Goal: Task Accomplishment & Management: Complete application form

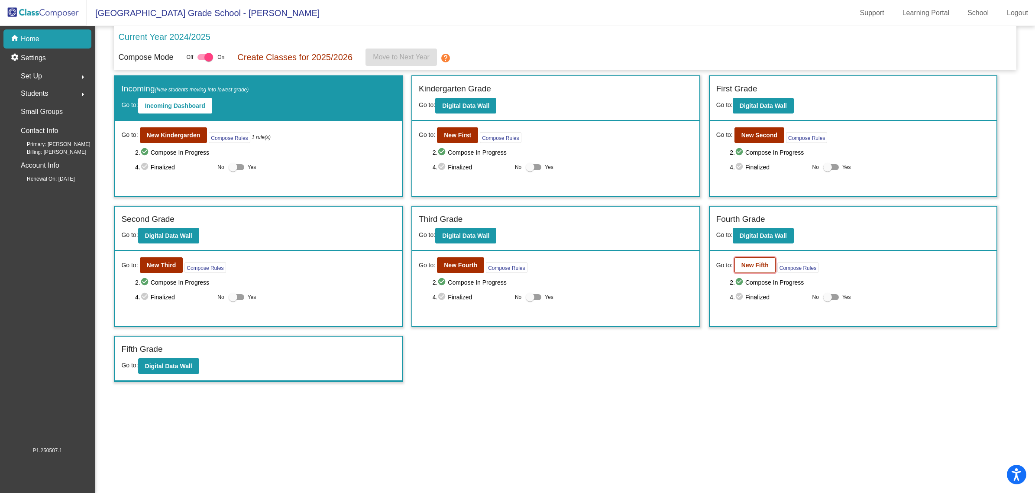
click at [768, 262] on b "New Fifth" at bounding box center [754, 265] width 27 height 7
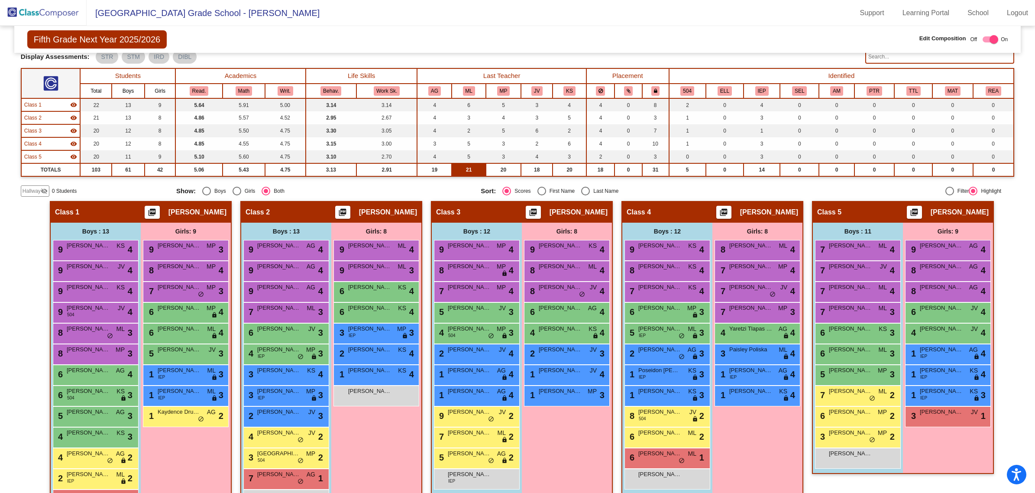
scroll to position [83, 0]
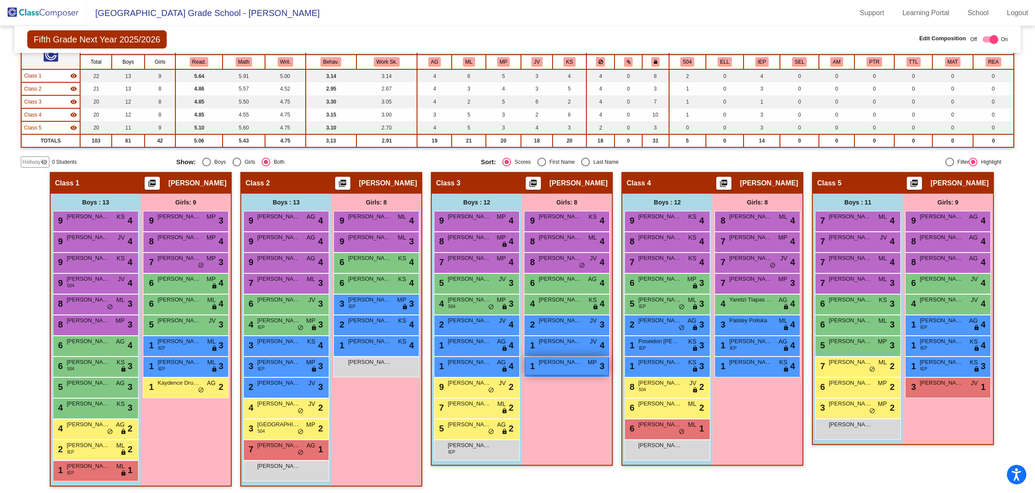
click at [553, 365] on span "[PERSON_NAME]" at bounding box center [560, 362] width 43 height 9
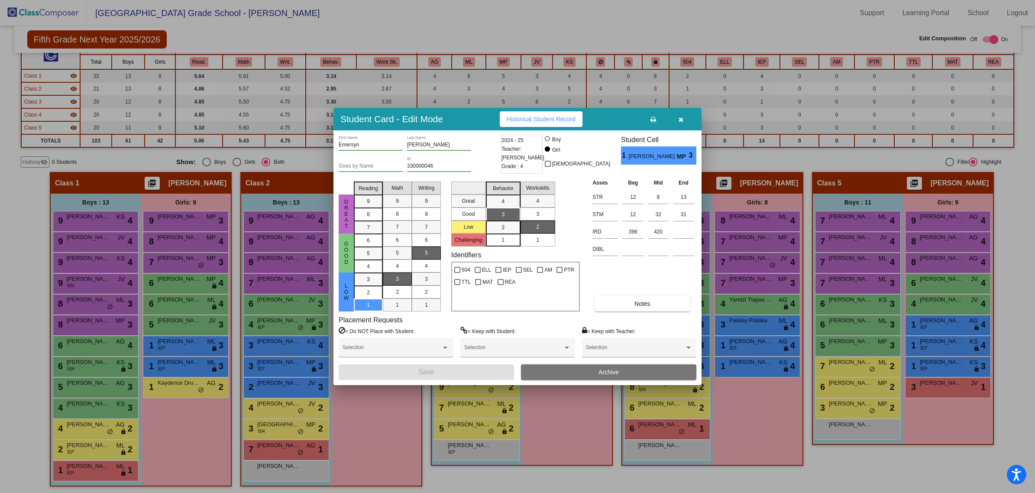
click at [682, 120] on icon "button" at bounding box center [681, 119] width 5 height 6
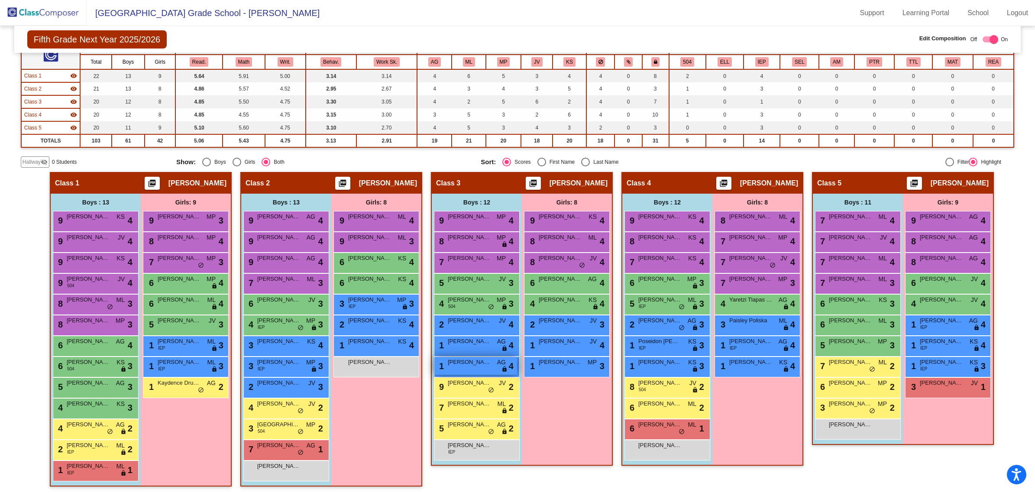
click at [469, 366] on div "1 [PERSON_NAME] AG lock do_not_disturb_alt 4" at bounding box center [475, 366] width 83 height 18
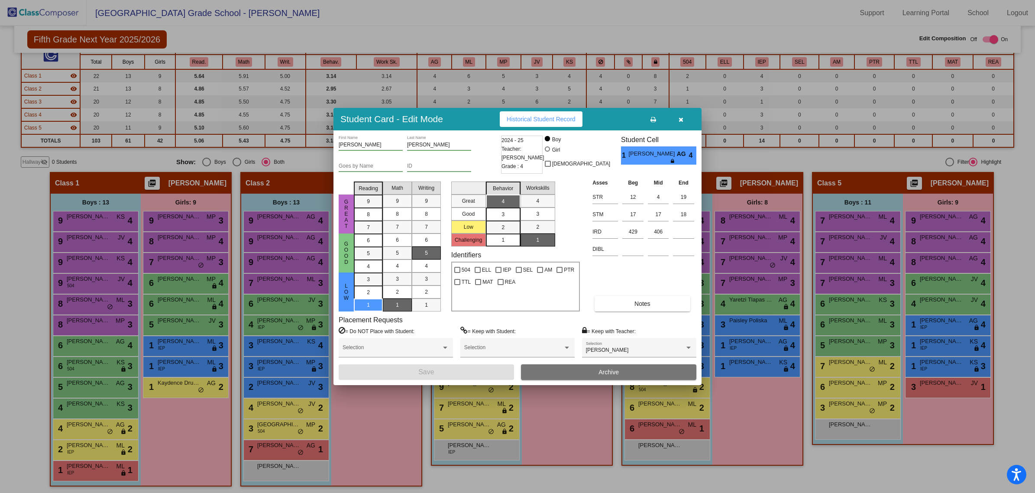
click at [679, 116] on icon "button" at bounding box center [681, 119] width 5 height 6
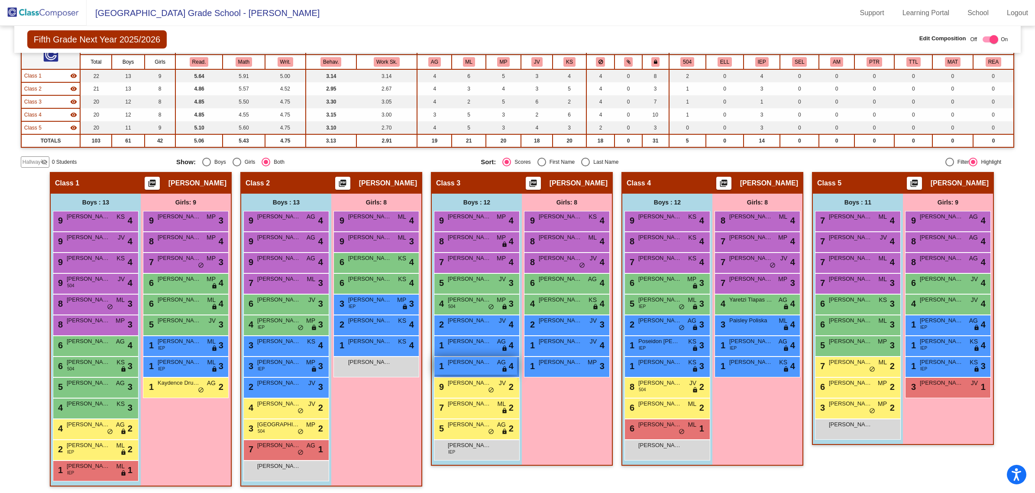
click at [464, 359] on span "[PERSON_NAME]" at bounding box center [469, 362] width 43 height 9
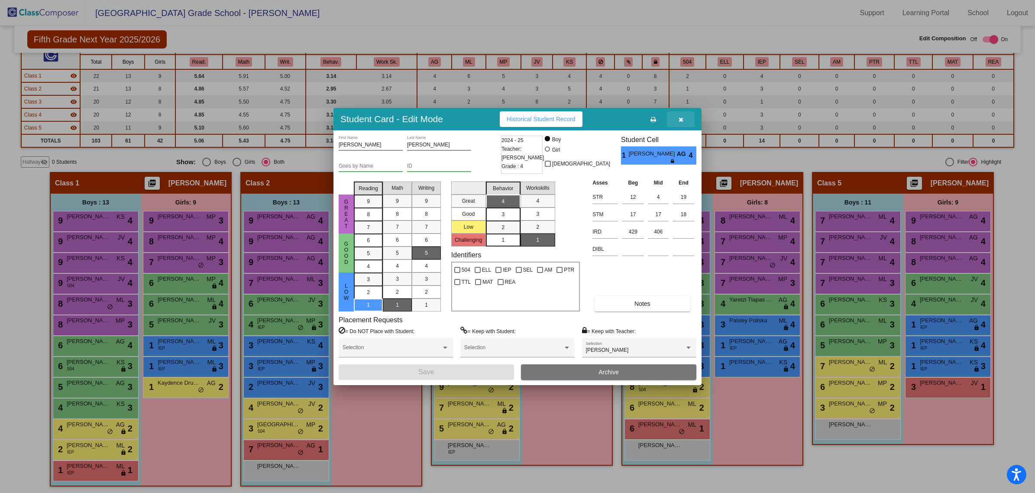
click at [678, 118] on button "button" at bounding box center [681, 119] width 28 height 16
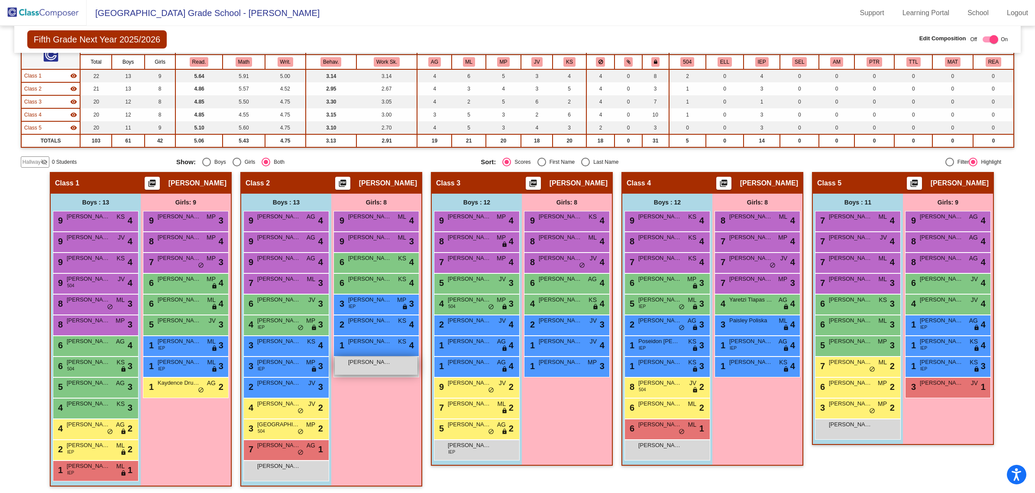
click at [379, 366] on div "[PERSON_NAME] lock do_not_disturb_alt" at bounding box center [376, 366] width 83 height 18
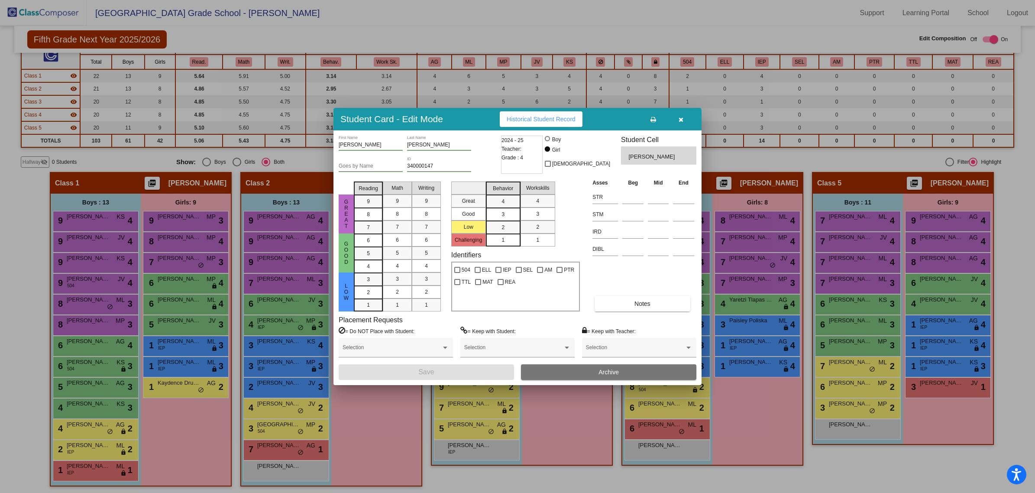
click at [685, 115] on button "button" at bounding box center [681, 119] width 28 height 16
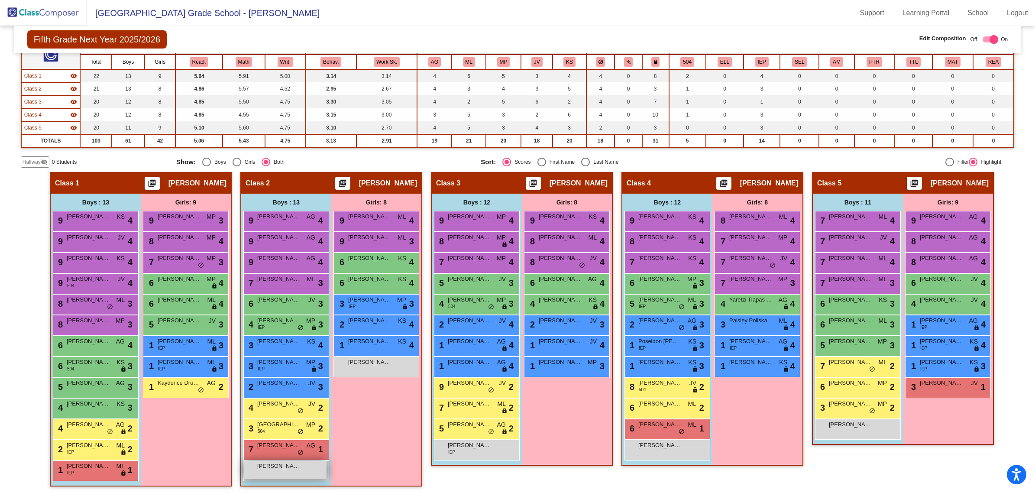
click at [284, 470] on div "[PERSON_NAME] lock do_not_disturb_alt" at bounding box center [285, 470] width 83 height 18
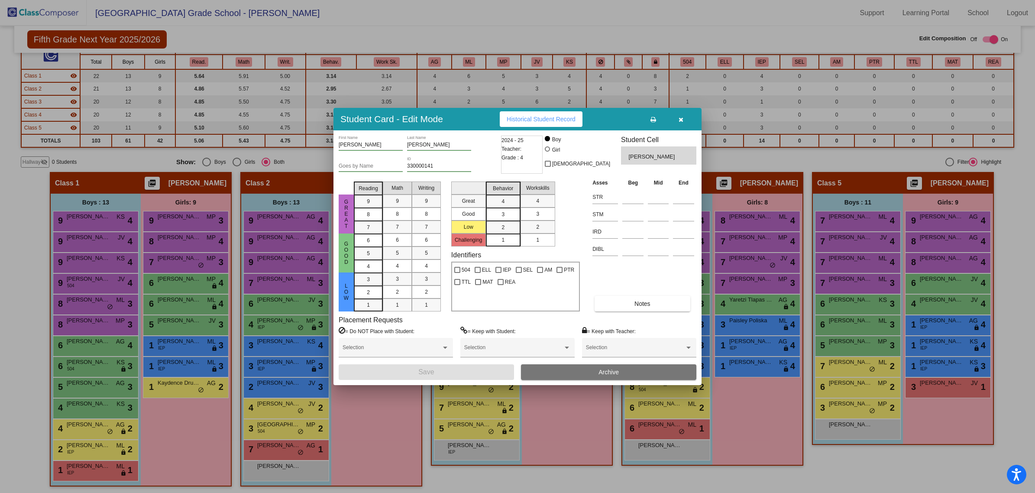
click at [686, 116] on button "button" at bounding box center [681, 119] width 28 height 16
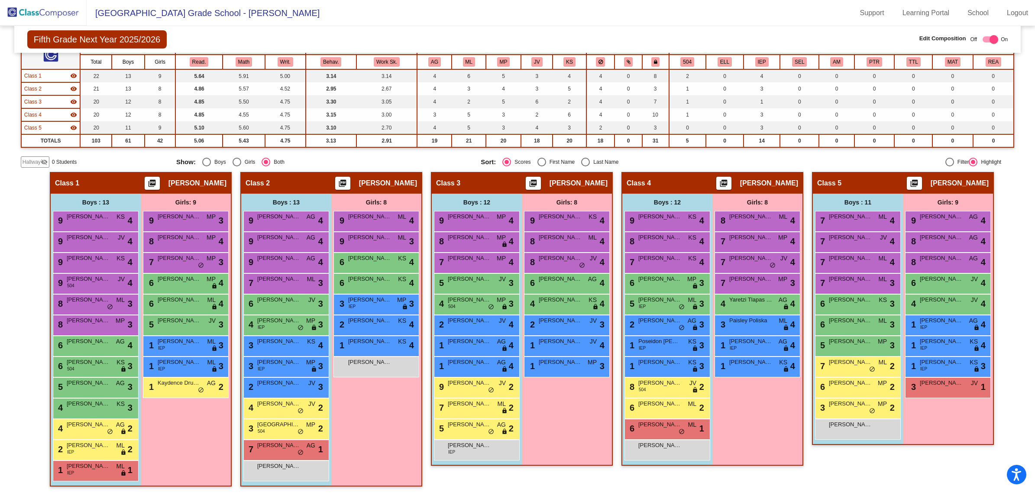
click at [58, 12] on img at bounding box center [43, 13] width 87 height 26
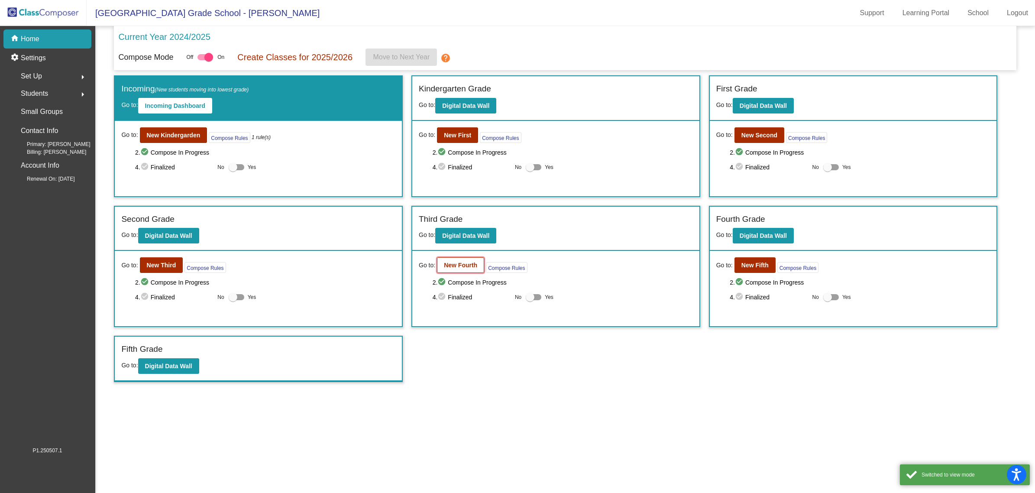
click at [451, 264] on b "New Fourth" at bounding box center [460, 265] width 33 height 7
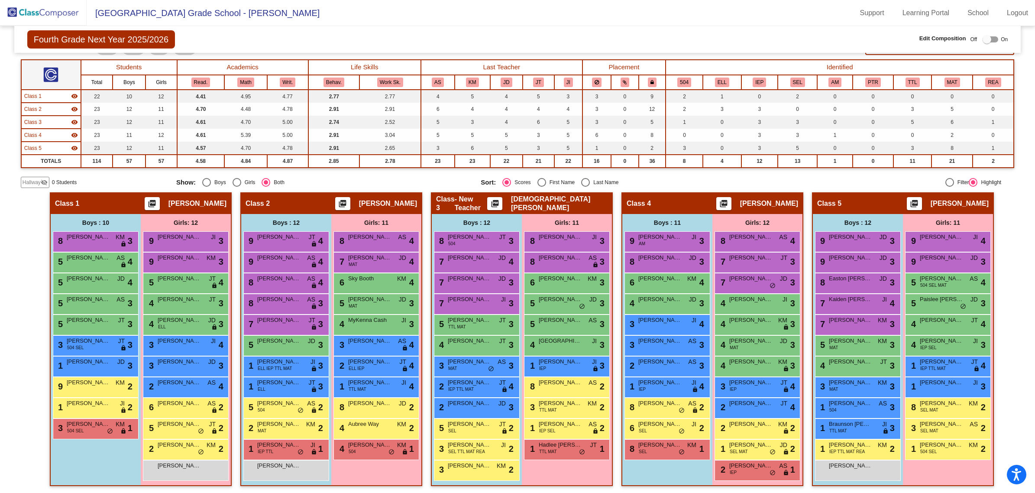
scroll to position [0, 0]
click at [52, 12] on img at bounding box center [43, 13] width 87 height 26
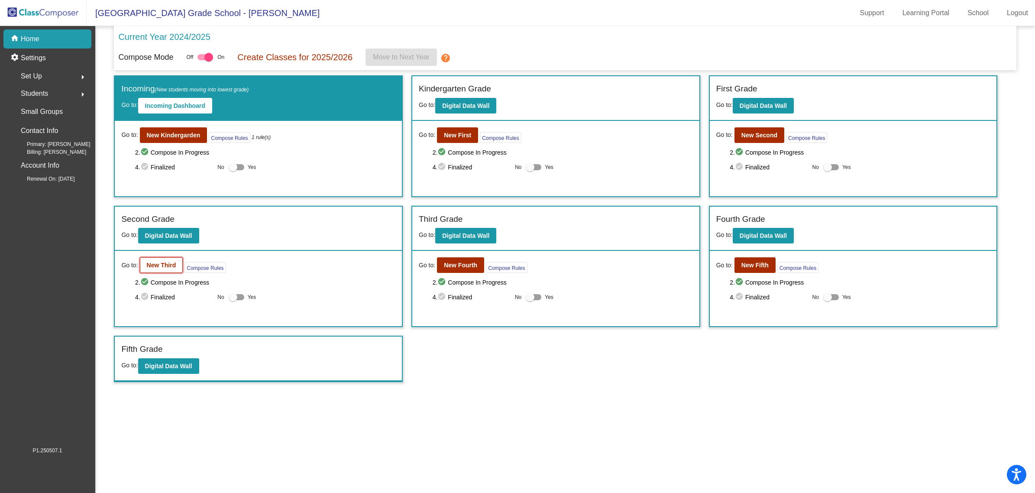
click at [169, 267] on b "New Third" at bounding box center [161, 265] width 29 height 7
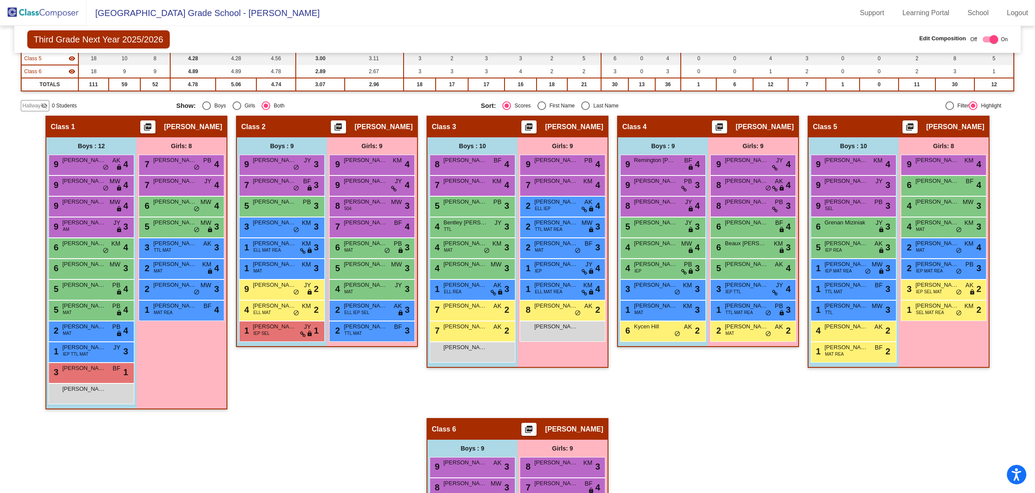
scroll to position [98, 0]
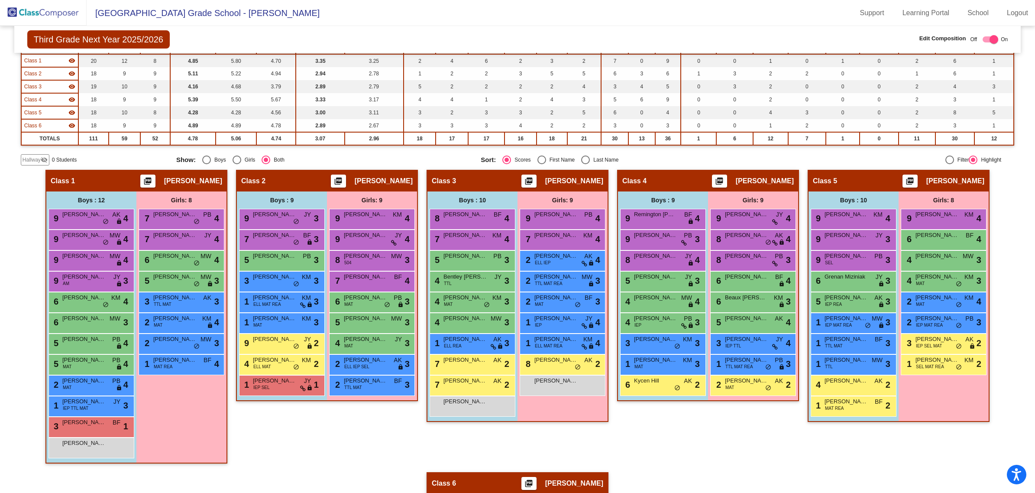
click at [711, 444] on div "Class 4 picture_as_pdf [PERSON_NAME] Add Student First Name Last Name Student I…" at bounding box center [708, 321] width 182 height 302
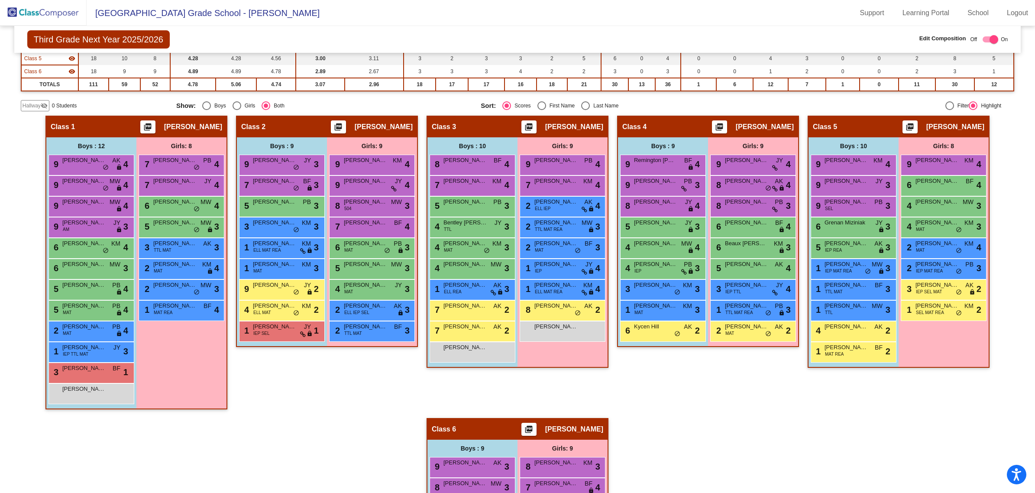
scroll to position [207, 0]
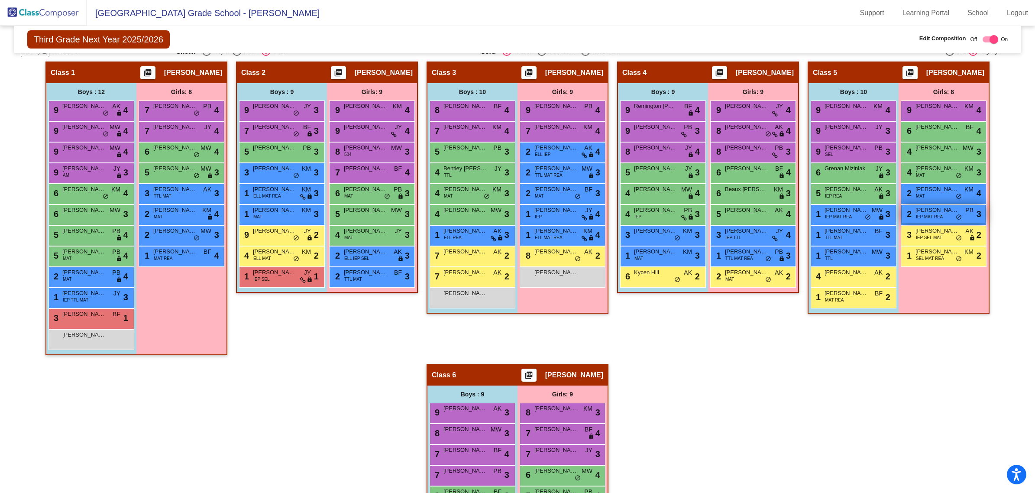
click at [935, 209] on span "[PERSON_NAME]" at bounding box center [936, 210] width 43 height 9
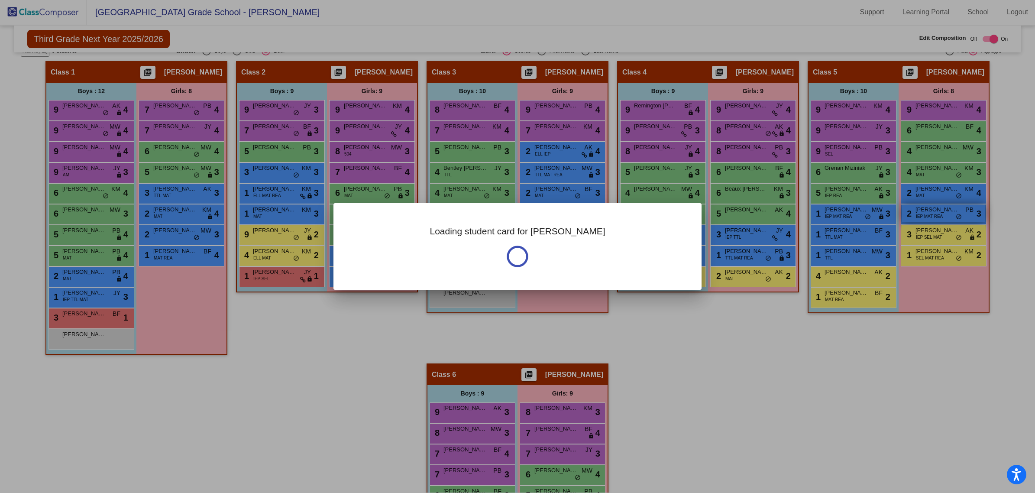
scroll to position [0, 0]
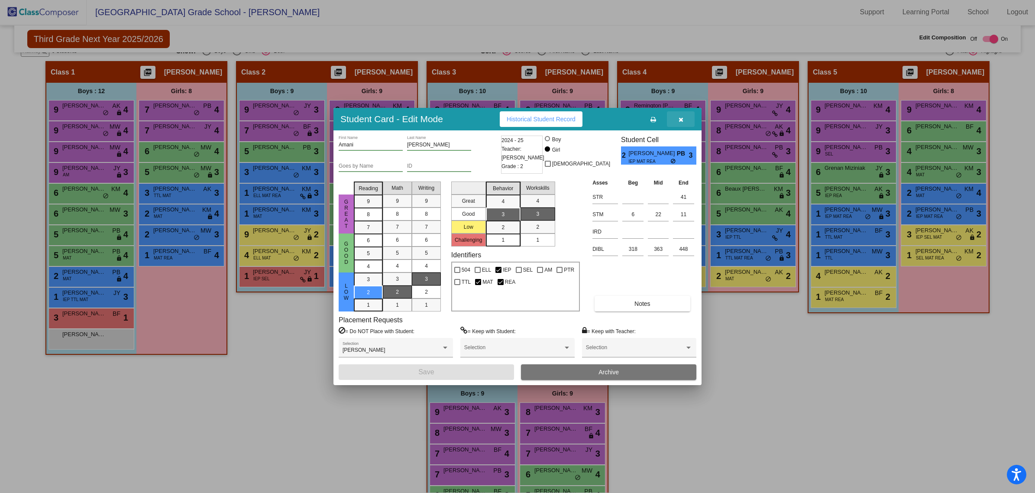
click at [685, 118] on button "button" at bounding box center [681, 119] width 28 height 16
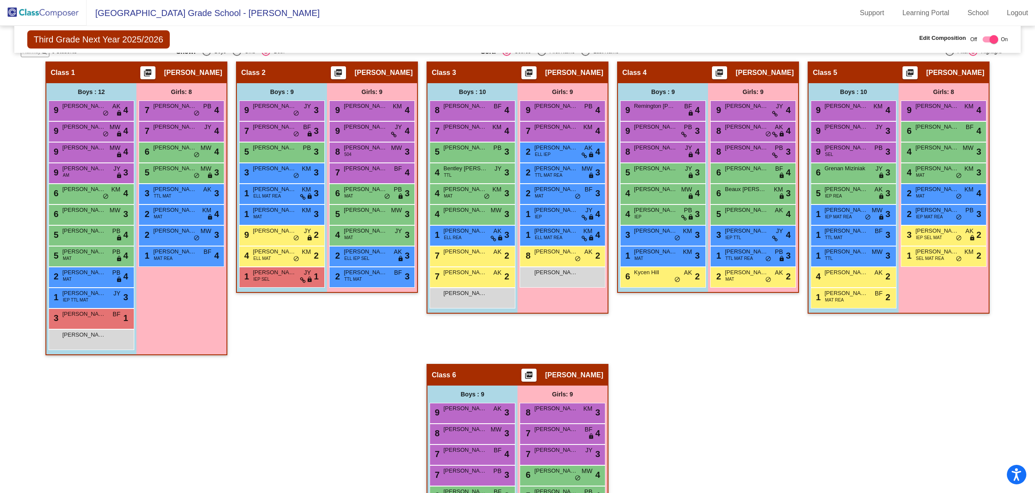
scroll to position [0, 0]
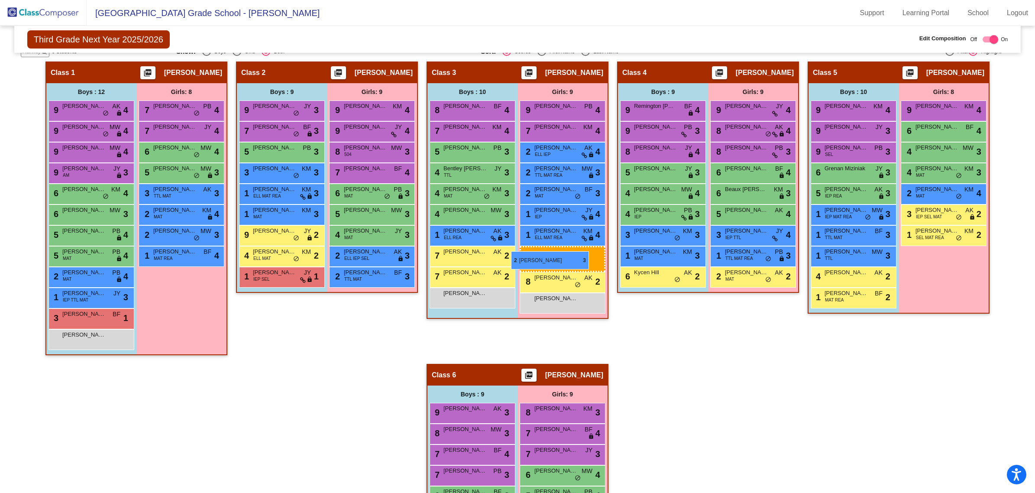
drag, startPoint x: 937, startPoint y: 215, endPoint x: 511, endPoint y: 251, distance: 427.2
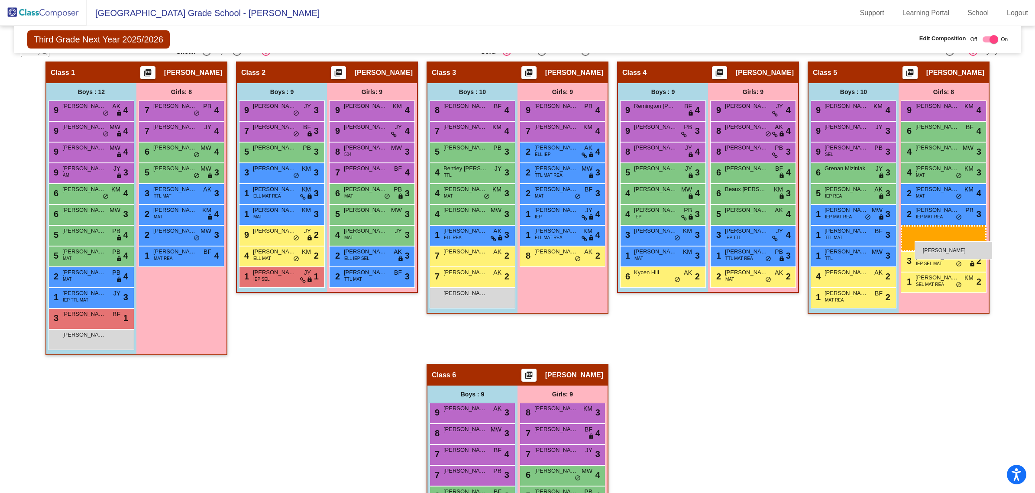
drag, startPoint x: 555, startPoint y: 275, endPoint x: 915, endPoint y: 241, distance: 361.1
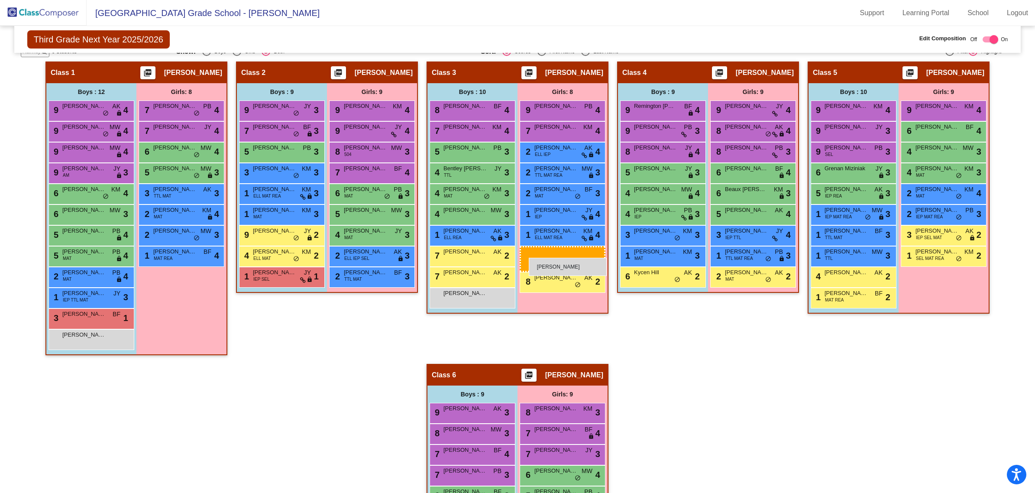
drag, startPoint x: 951, startPoint y: 276, endPoint x: 529, endPoint y: 258, distance: 422.2
click at [559, 269] on span "[PERSON_NAME]" at bounding box center [555, 272] width 43 height 9
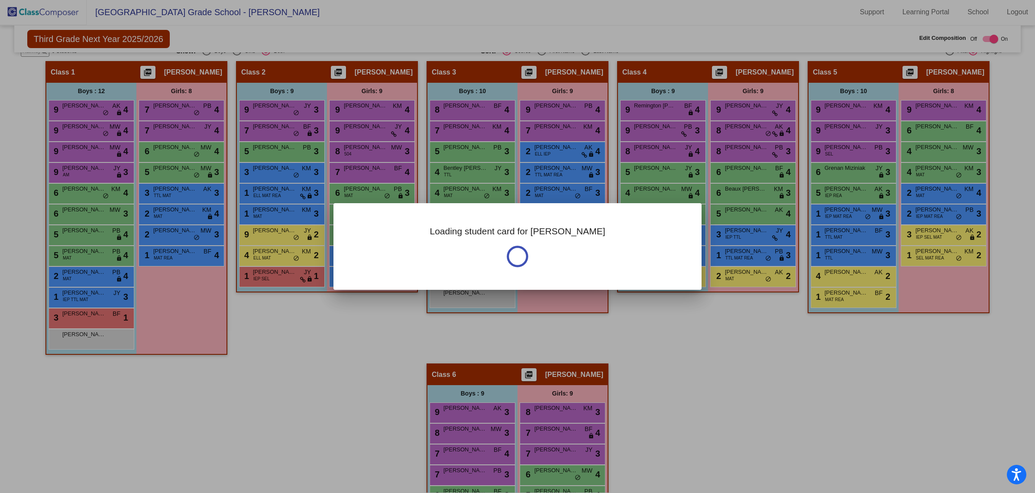
scroll to position [0, 0]
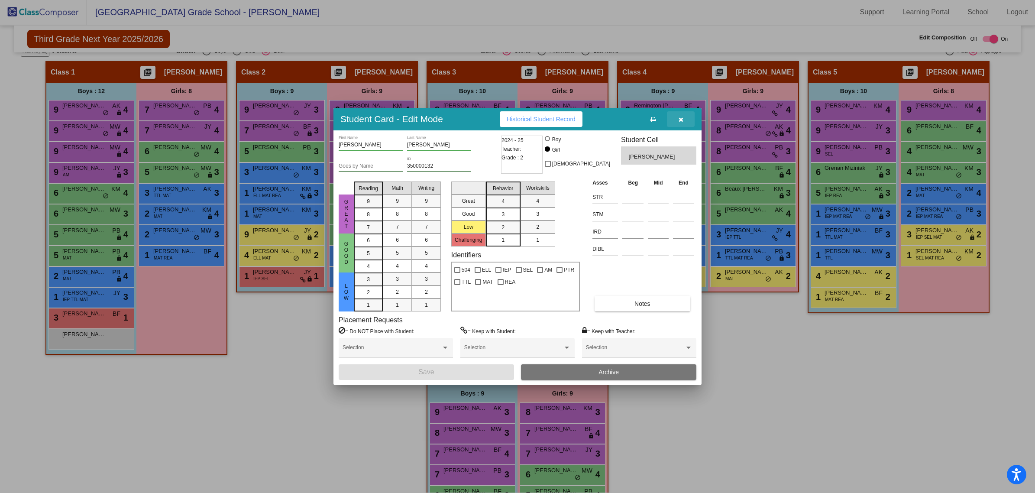
click at [686, 116] on button "button" at bounding box center [681, 119] width 28 height 16
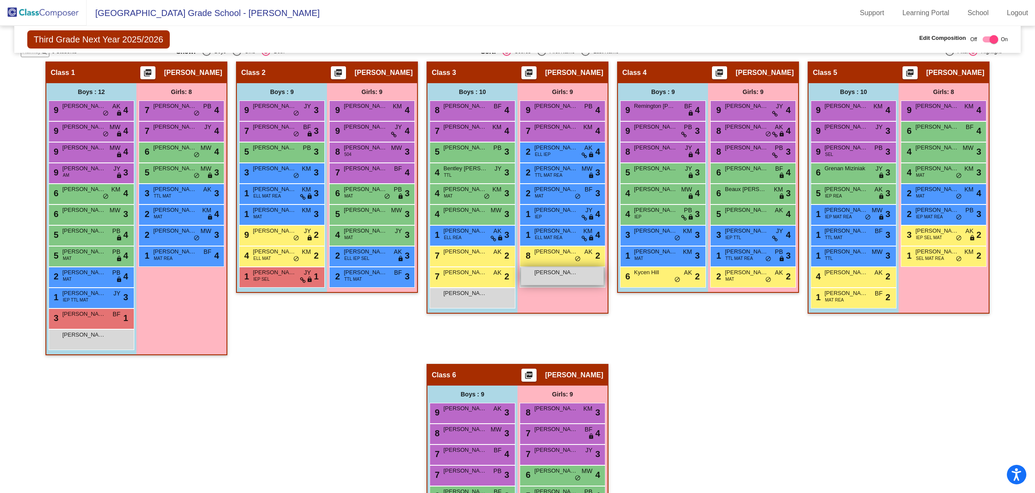
scroll to position [0, 0]
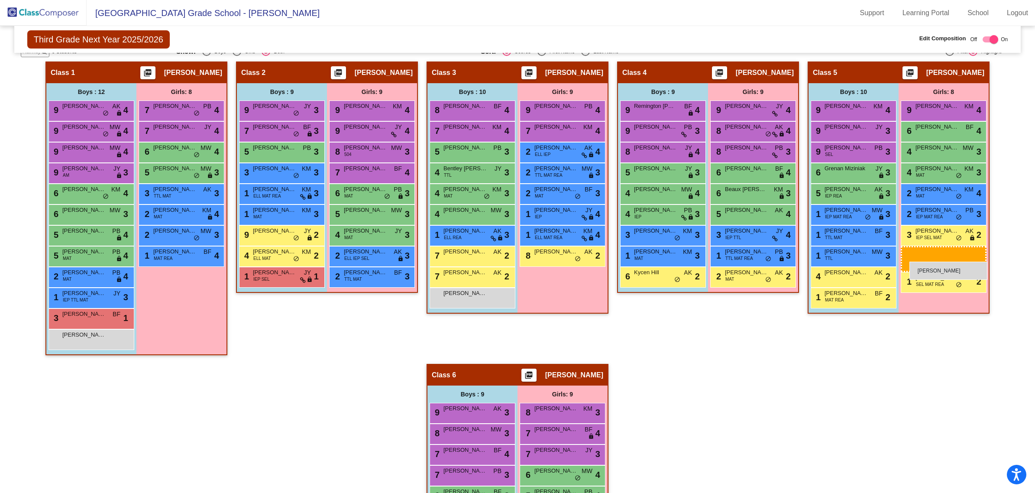
drag, startPoint x: 550, startPoint y: 273, endPoint x: 909, endPoint y: 261, distance: 359.2
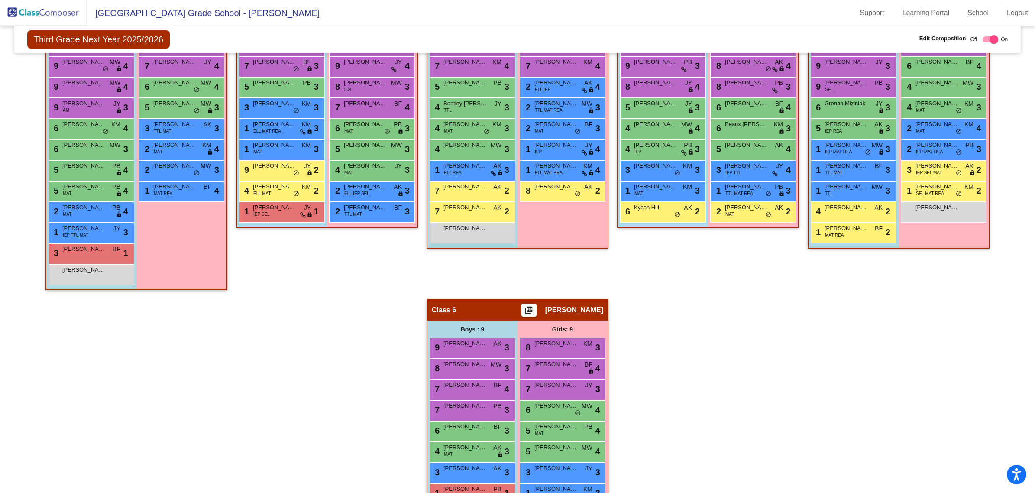
scroll to position [315, 0]
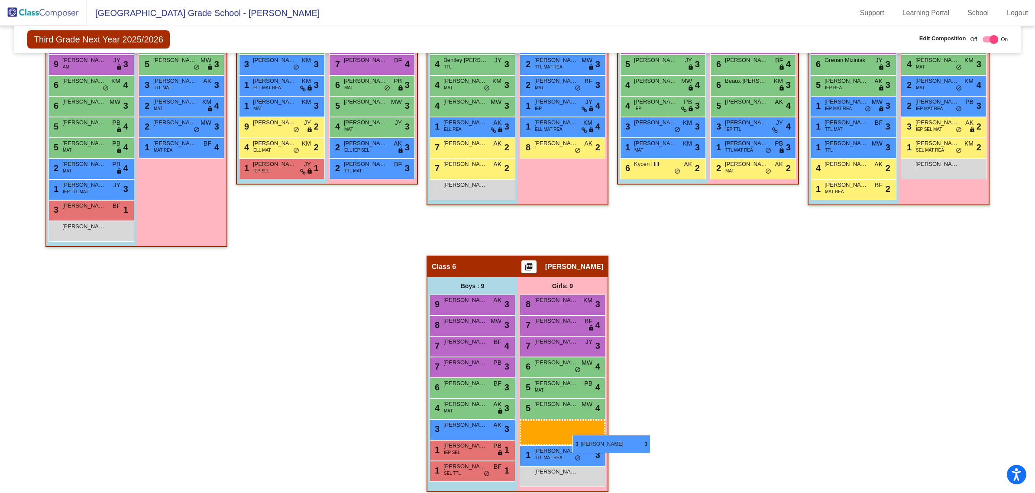
drag, startPoint x: 574, startPoint y: 427, endPoint x: 551, endPoint y: 477, distance: 54.7
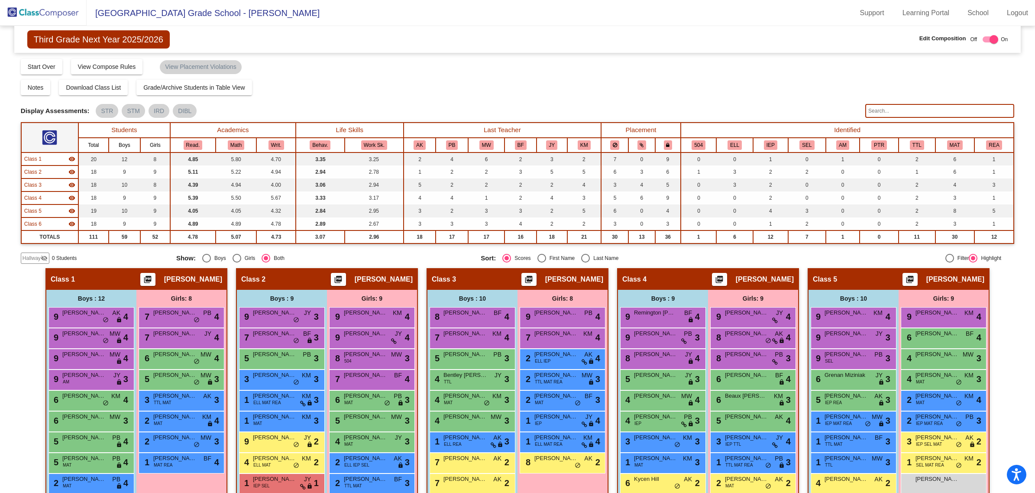
scroll to position [0, 0]
click at [42, 9] on img at bounding box center [43, 13] width 87 height 26
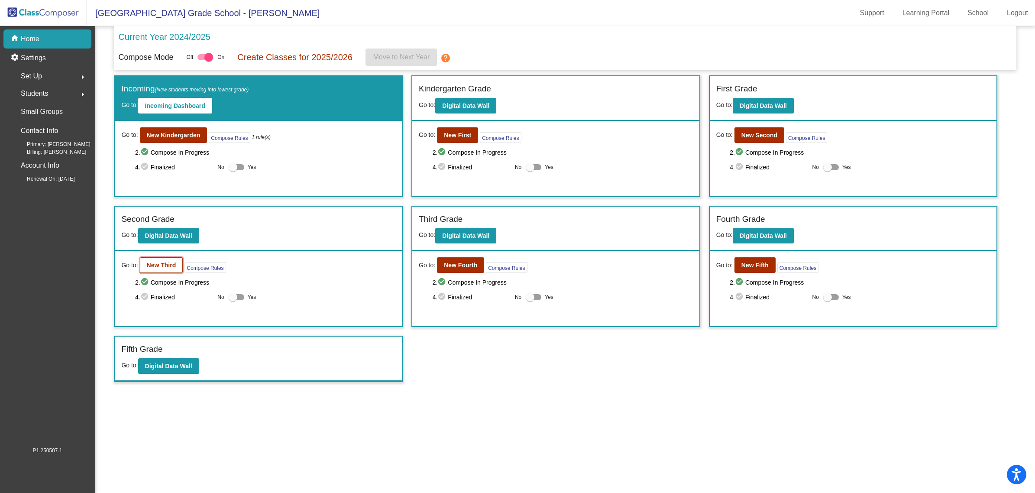
click at [165, 267] on b "New Third" at bounding box center [161, 265] width 29 height 7
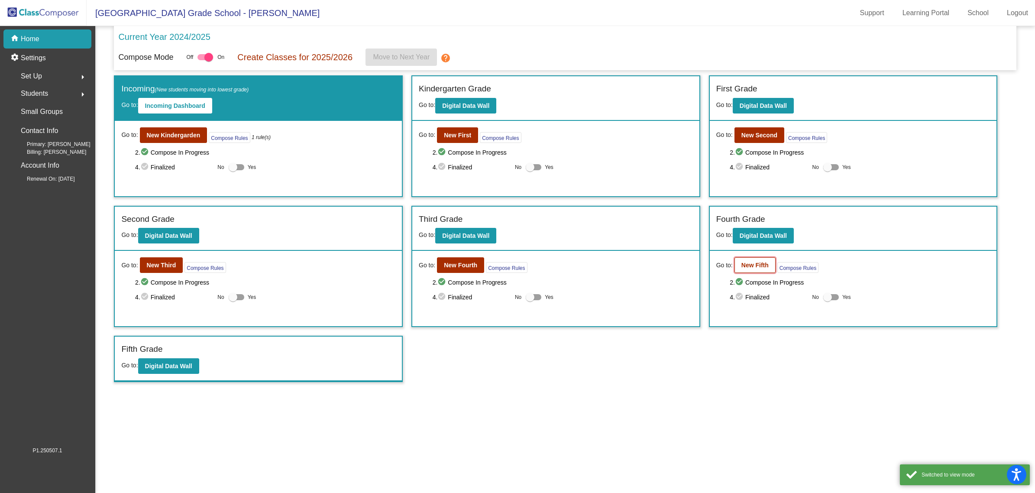
click at [760, 258] on button "New Fifth" at bounding box center [754, 265] width 41 height 16
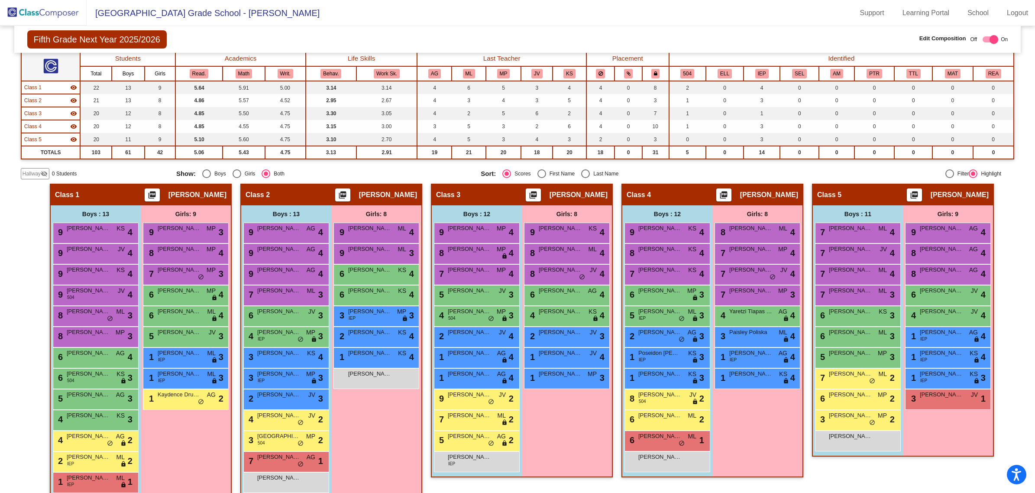
scroll to position [83, 0]
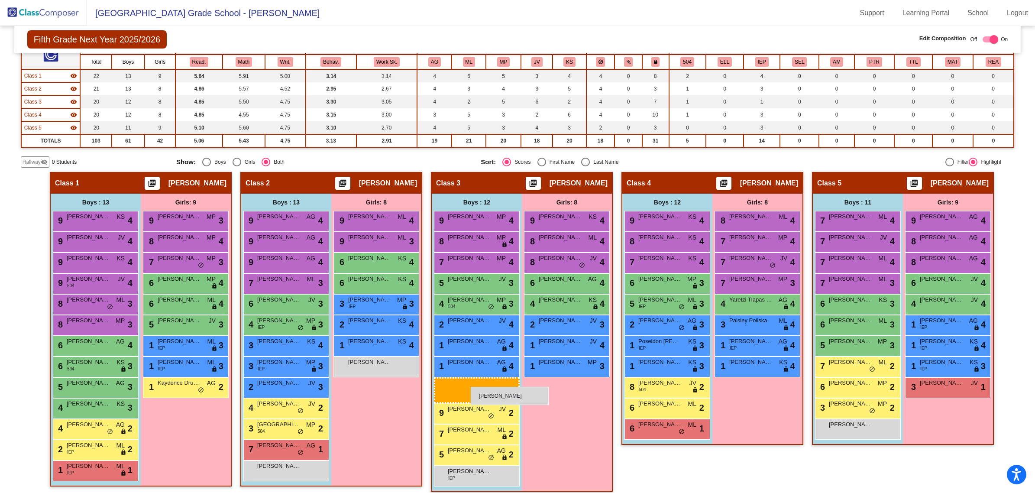
drag, startPoint x: 663, startPoint y: 451, endPoint x: 471, endPoint y: 387, distance: 202.8
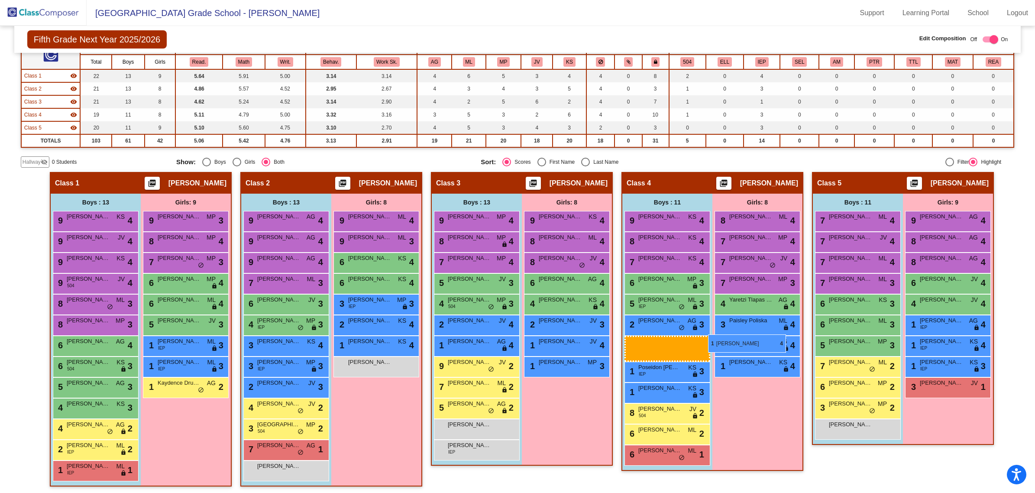
drag, startPoint x: 473, startPoint y: 360, endPoint x: 708, endPoint y: 334, distance: 236.5
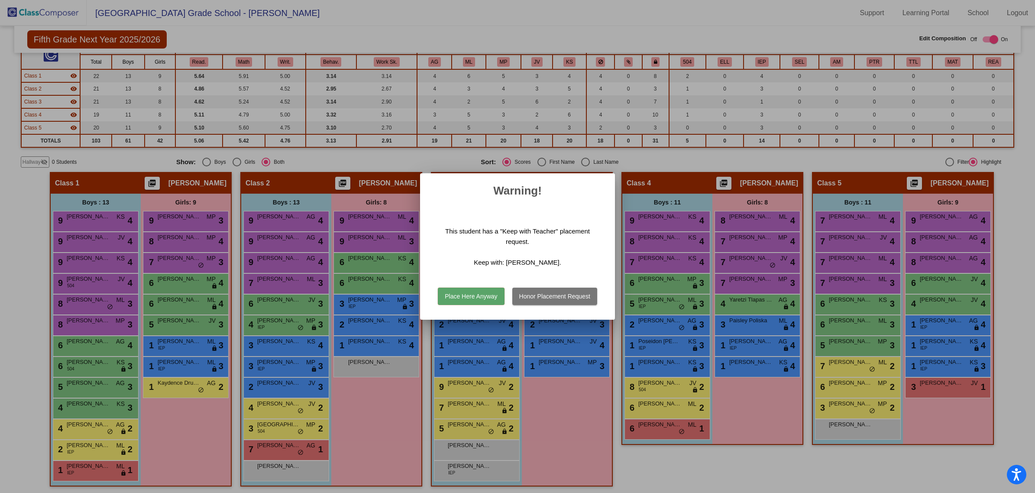
click at [480, 297] on button "Place Here Anyway" at bounding box center [471, 296] width 66 height 17
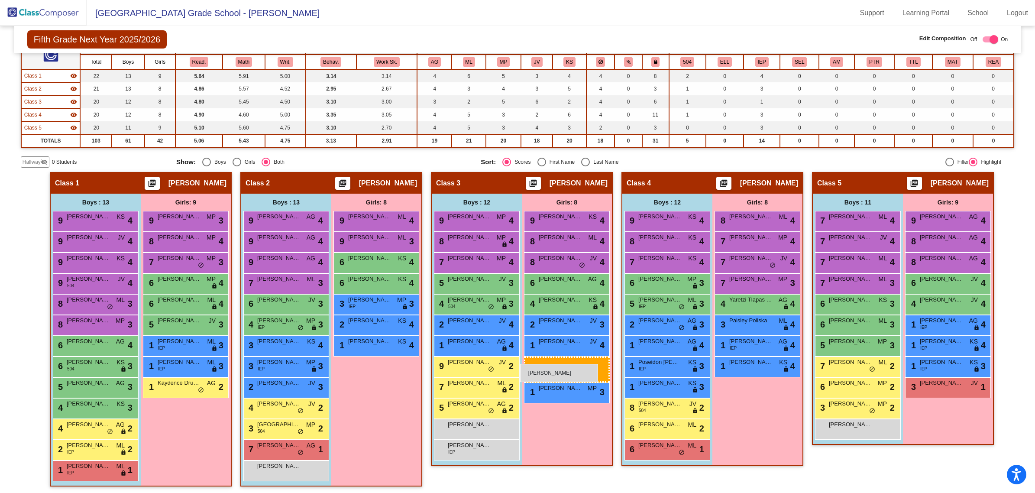
drag, startPoint x: 358, startPoint y: 368, endPoint x: 520, endPoint y: 364, distance: 162.0
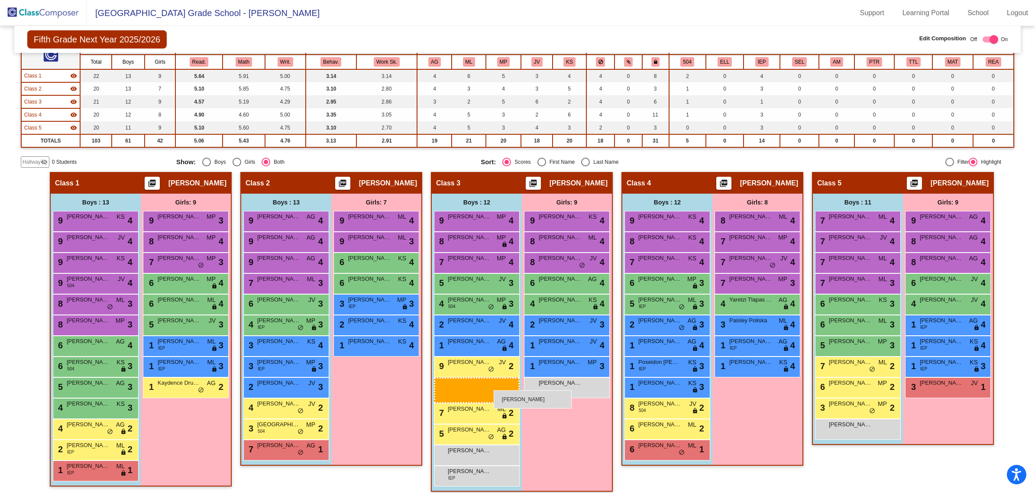
drag, startPoint x: 271, startPoint y: 469, endPoint x: 494, endPoint y: 390, distance: 236.1
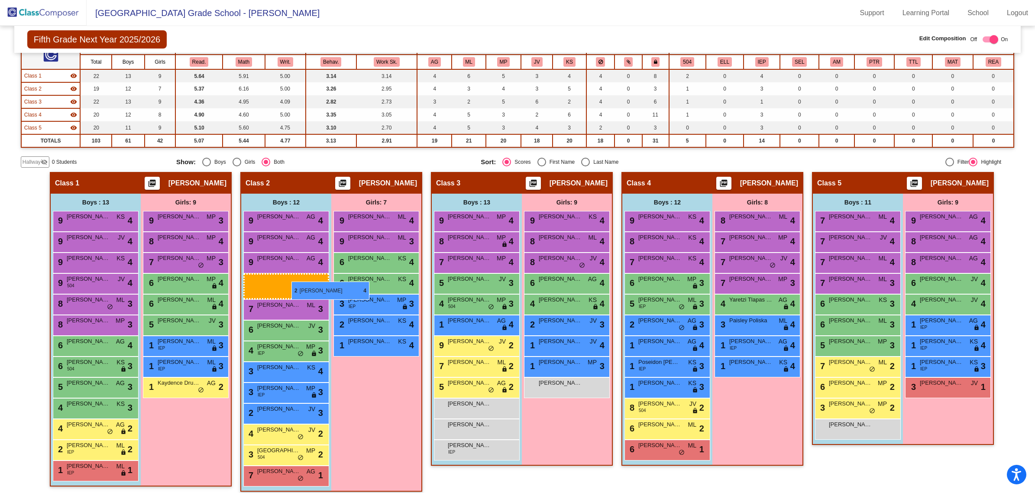
drag, startPoint x: 480, startPoint y: 325, endPoint x: 291, endPoint y: 281, distance: 193.3
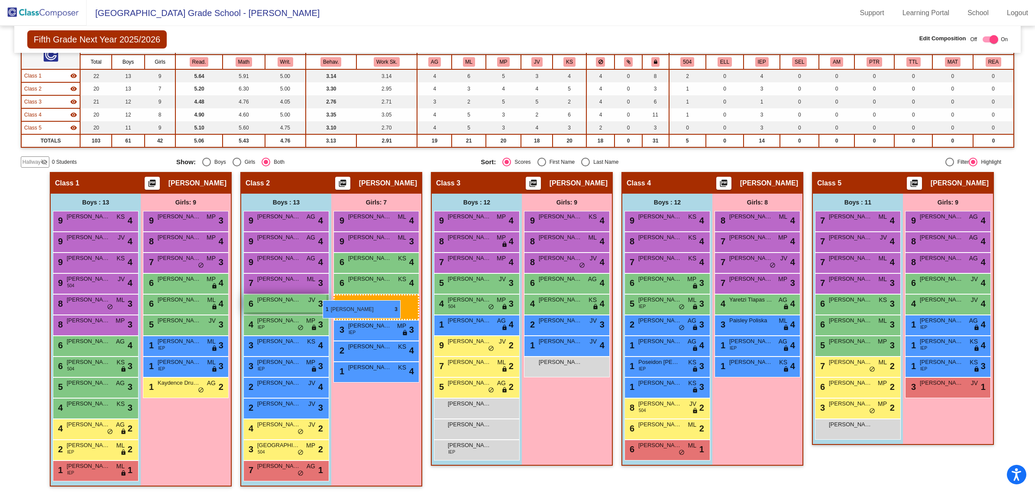
drag, startPoint x: 554, startPoint y: 362, endPoint x: 323, endPoint y: 300, distance: 239.7
drag, startPoint x: 549, startPoint y: 365, endPoint x: 345, endPoint y: 308, distance: 211.7
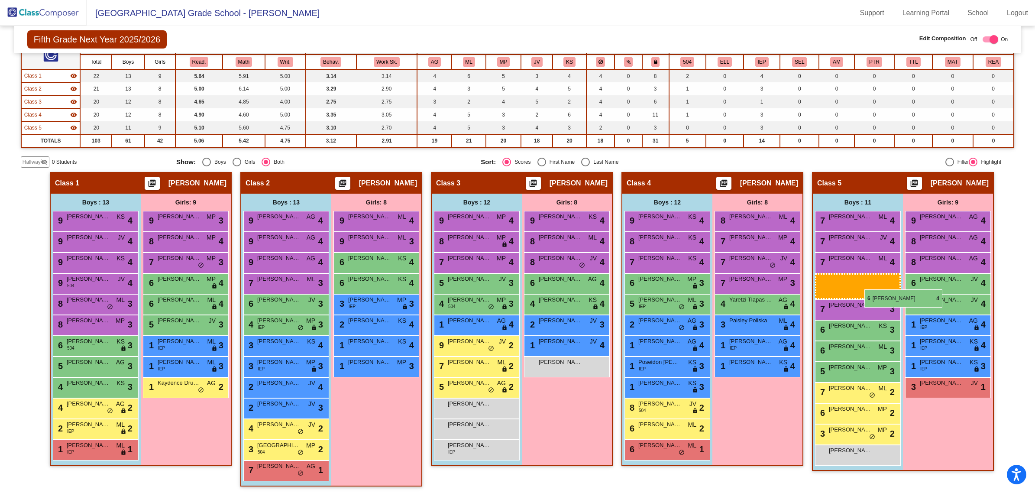
drag, startPoint x: 85, startPoint y: 343, endPoint x: 864, endPoint y: 289, distance: 781.4
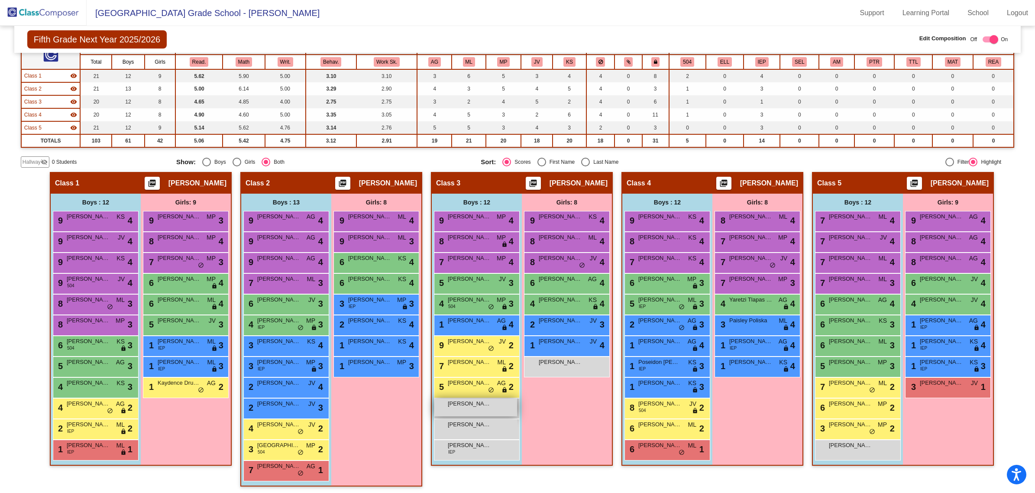
click at [481, 410] on div "[PERSON_NAME] lock do_not_disturb_alt" at bounding box center [475, 407] width 83 height 18
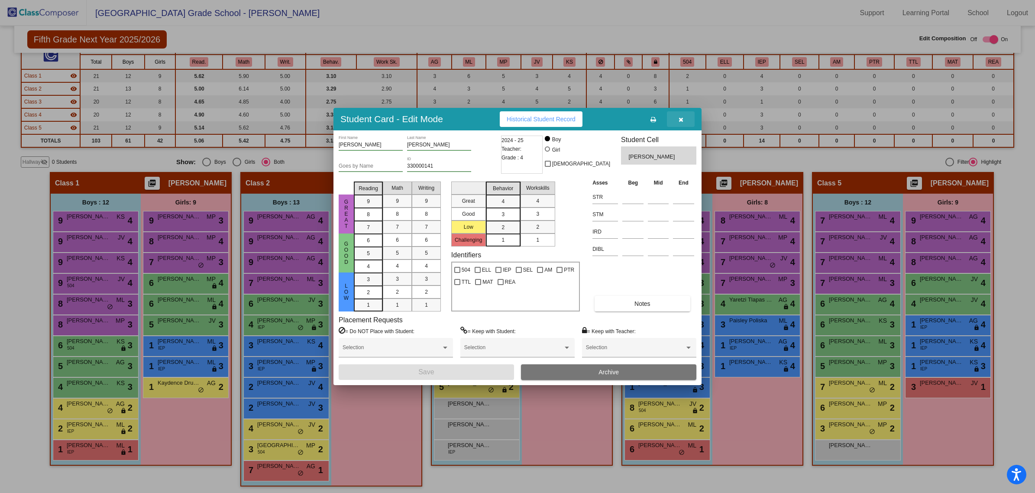
click at [680, 120] on icon "button" at bounding box center [681, 119] width 5 height 6
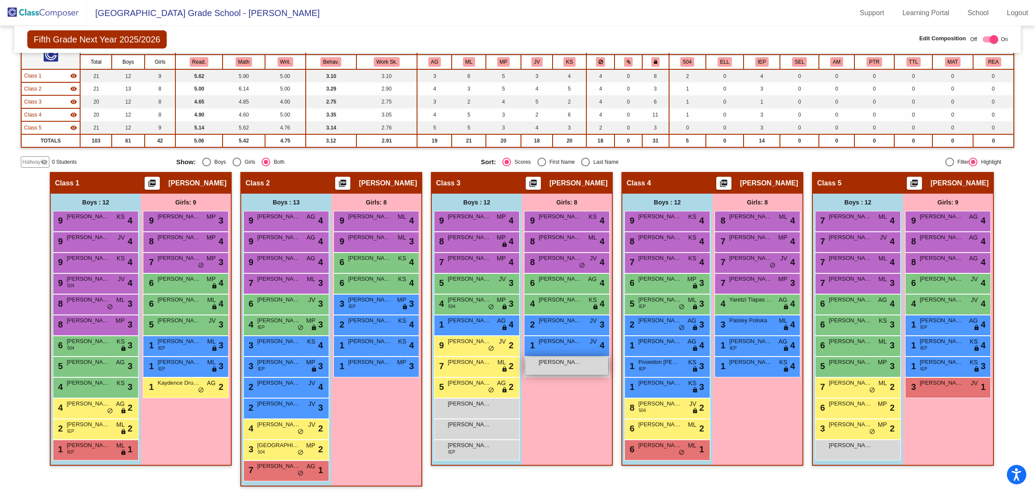
click at [559, 366] on div "[PERSON_NAME] lock do_not_disturb_alt" at bounding box center [566, 366] width 83 height 18
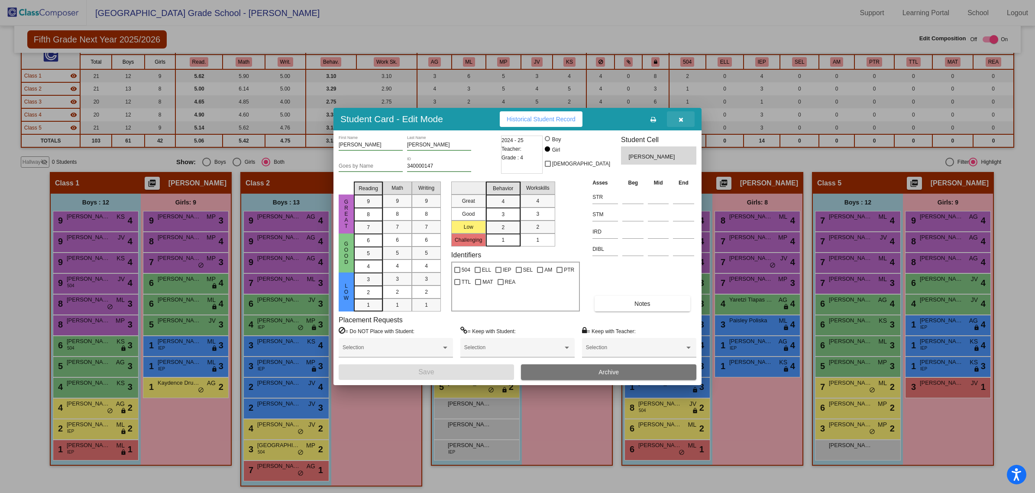
click at [679, 119] on icon "button" at bounding box center [681, 119] width 5 height 6
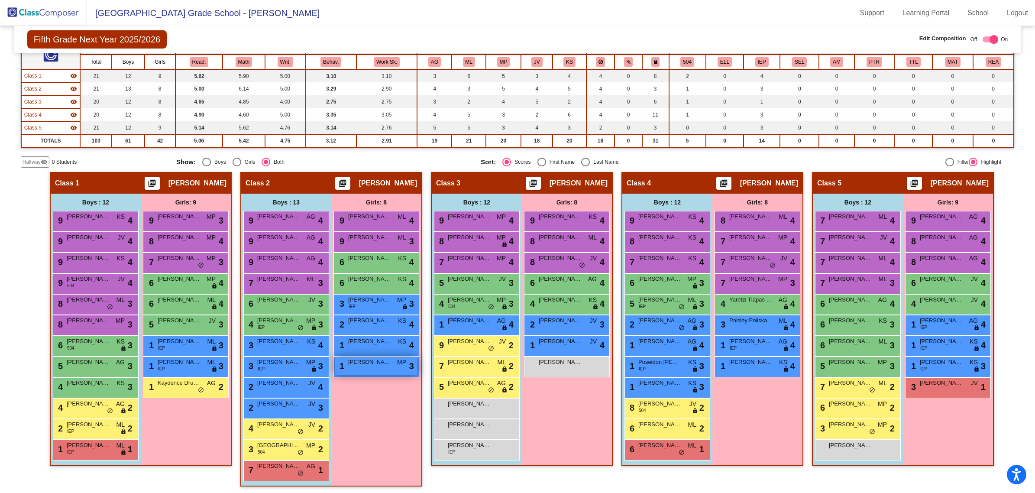
click at [362, 363] on span "[PERSON_NAME]" at bounding box center [369, 362] width 43 height 9
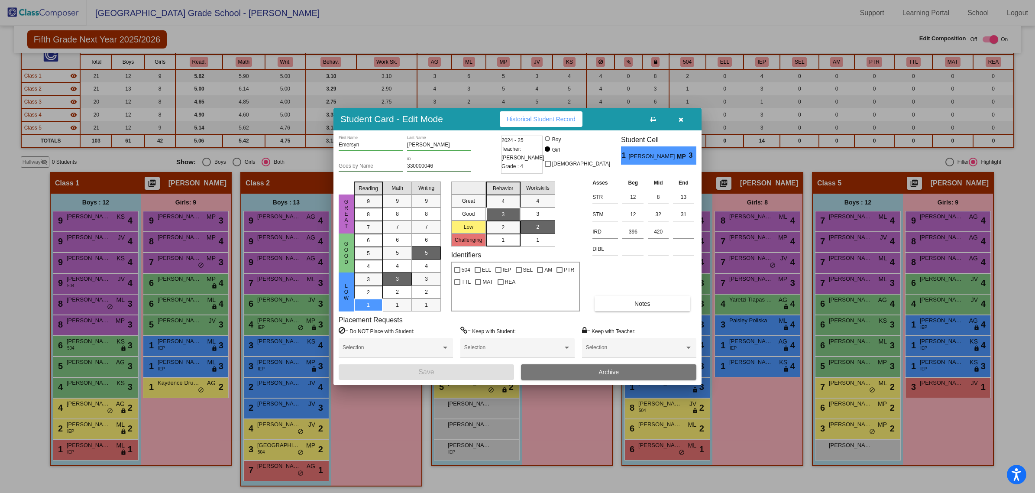
click at [677, 120] on button "button" at bounding box center [681, 119] width 28 height 16
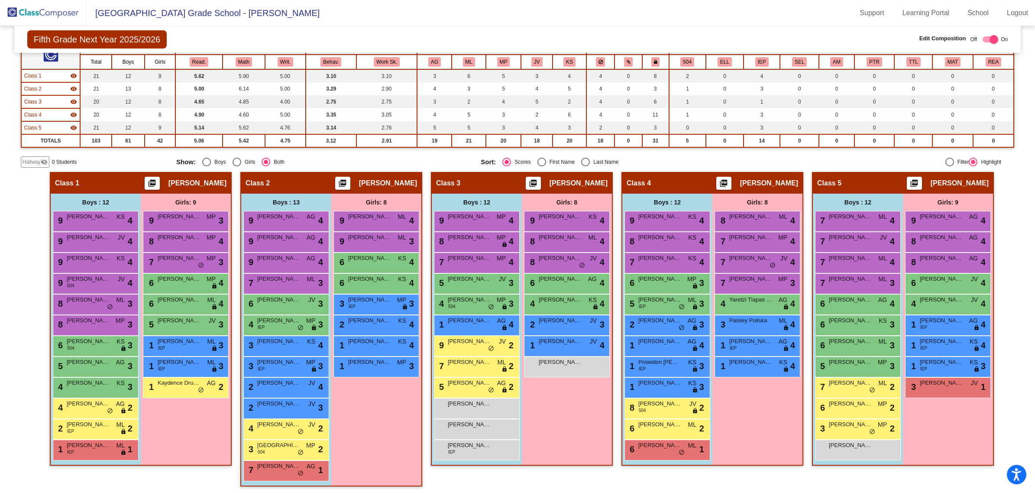
click at [64, 9] on img at bounding box center [43, 13] width 87 height 26
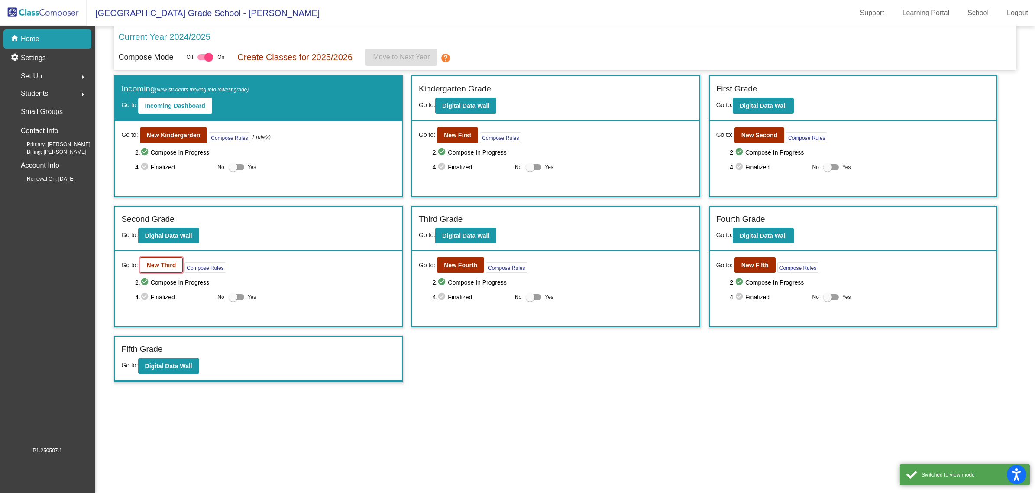
click at [154, 263] on b "New Third" at bounding box center [161, 265] width 29 height 7
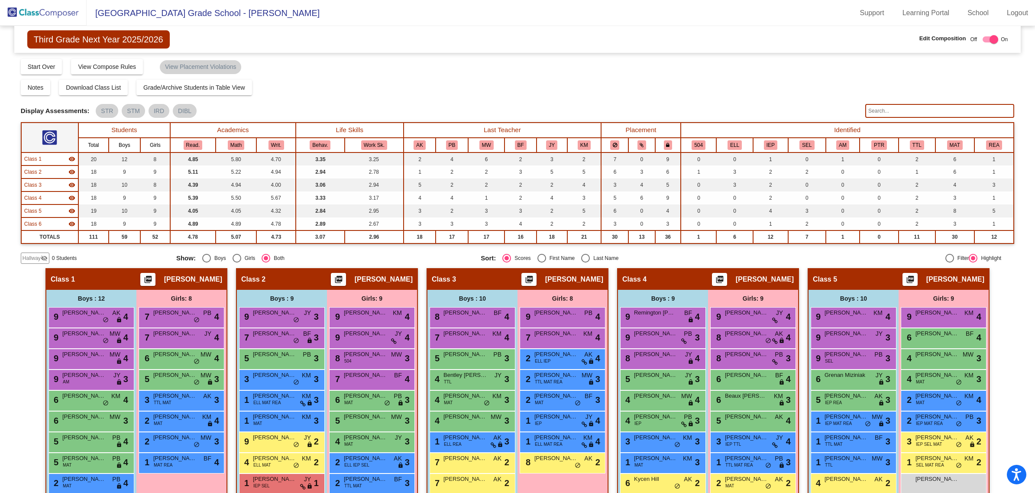
click at [31, 258] on span "Hallway" at bounding box center [32, 258] width 18 height 8
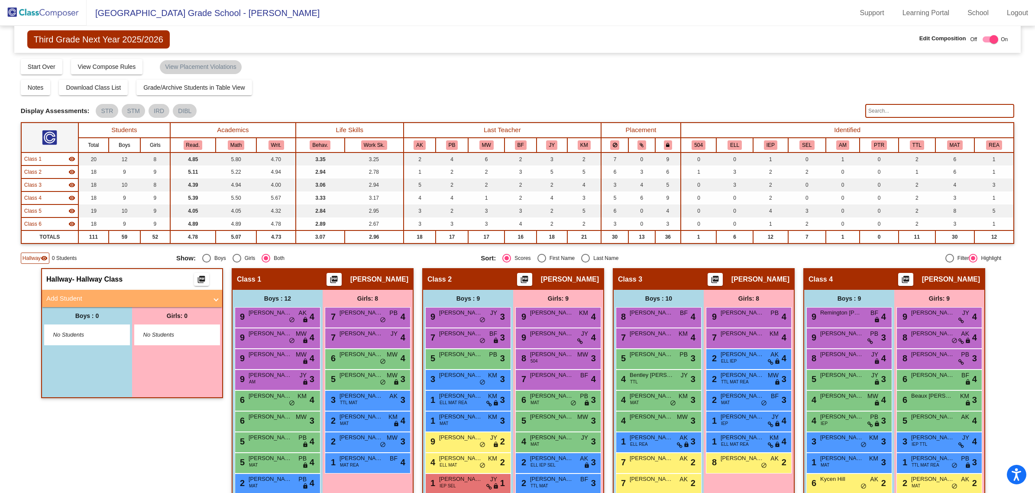
click at [83, 294] on mat-panel-title "Add Student" at bounding box center [126, 299] width 161 height 10
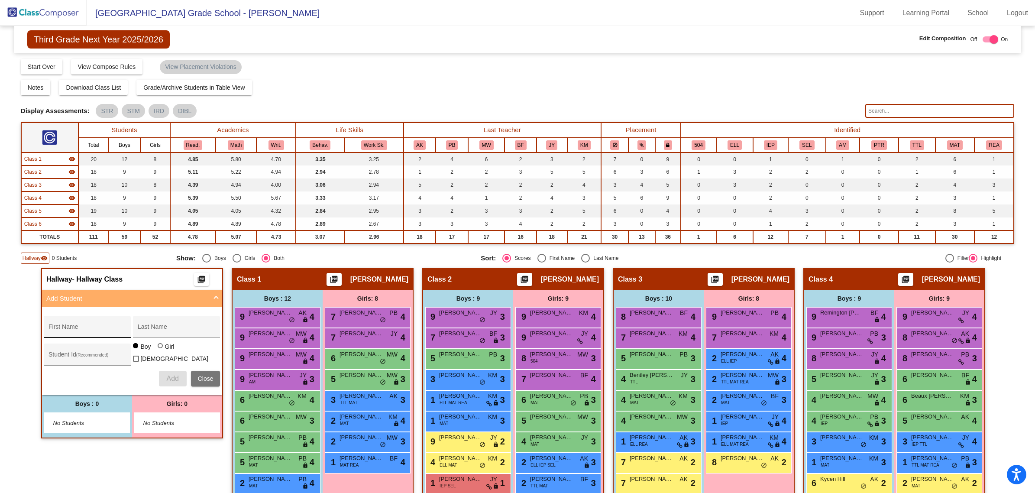
click at [84, 319] on div "First Name" at bounding box center [87, 327] width 87 height 22
type input "[PERSON_NAME]"
paste input "350000133"
type input "350000133"
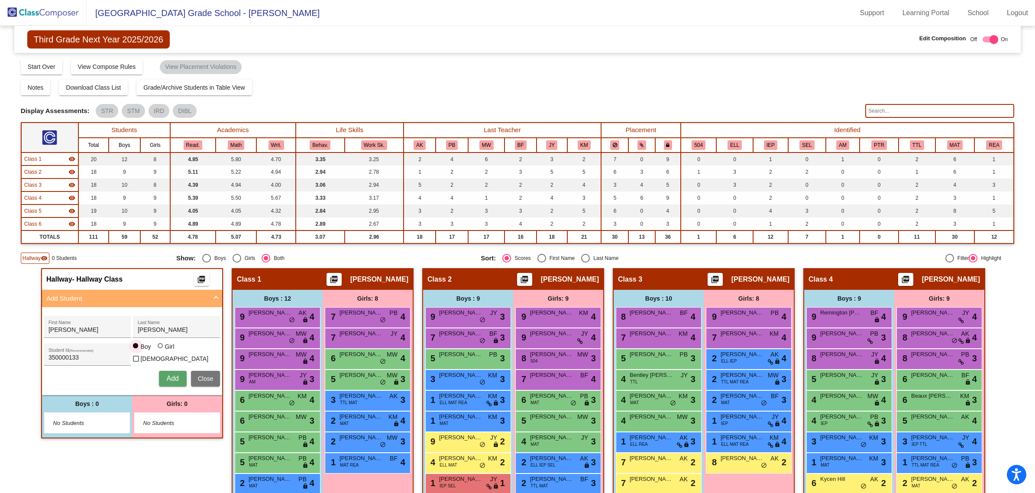
click at [167, 375] on span "Add" at bounding box center [172, 378] width 12 height 7
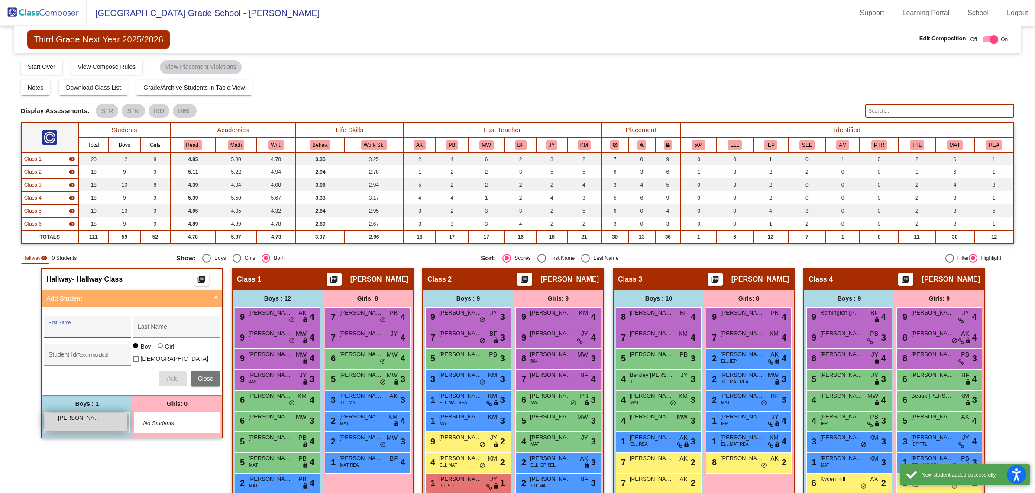
click at [102, 425] on div "[PERSON_NAME] lock do_not_disturb_alt" at bounding box center [86, 422] width 83 height 18
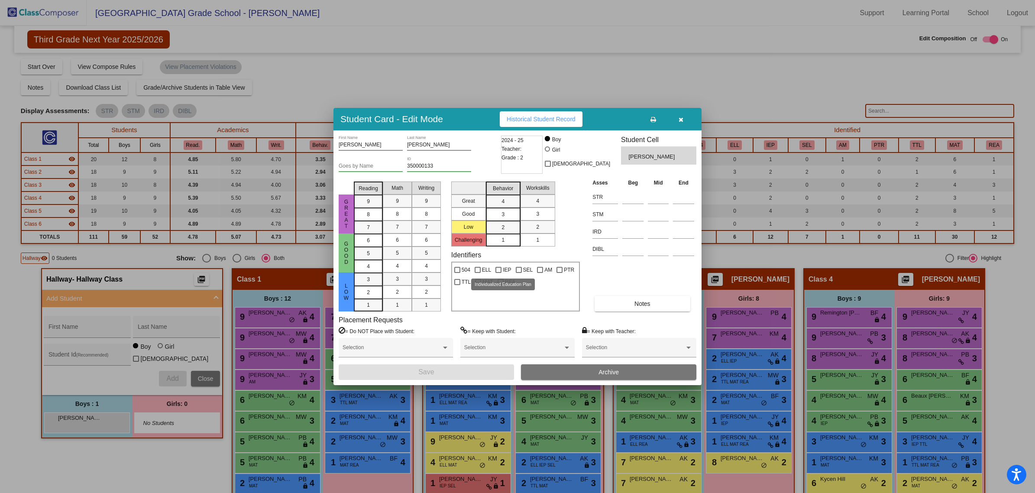
click at [501, 270] on label "IEP" at bounding box center [503, 270] width 16 height 10
click at [498, 273] on input "IEP" at bounding box center [498, 273] width 0 height 0
checkbox input "true"
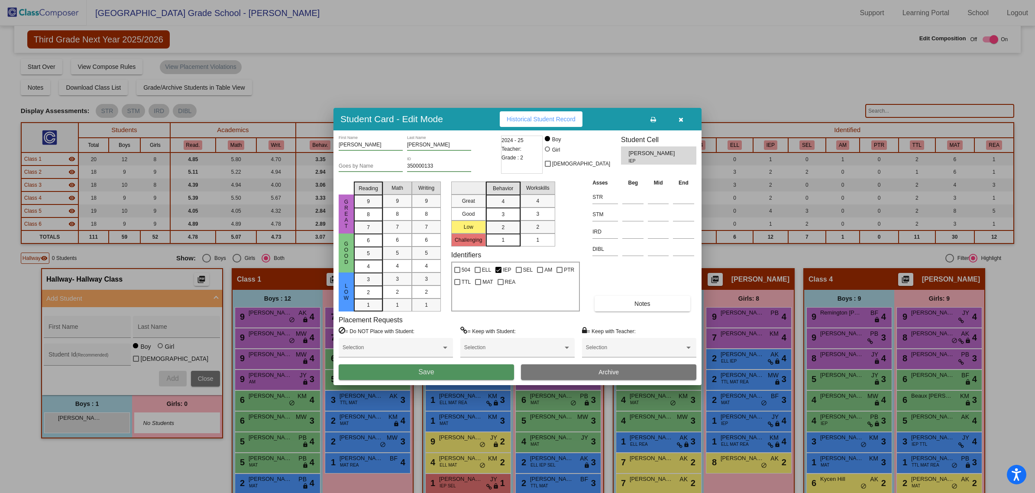
click at [447, 369] on button "Save" at bounding box center [426, 372] width 175 height 16
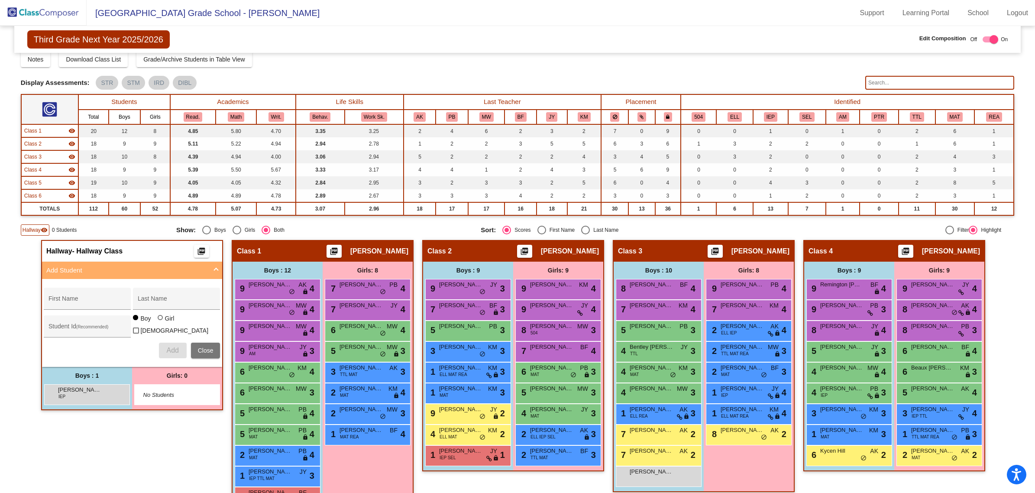
scroll to position [54, 0]
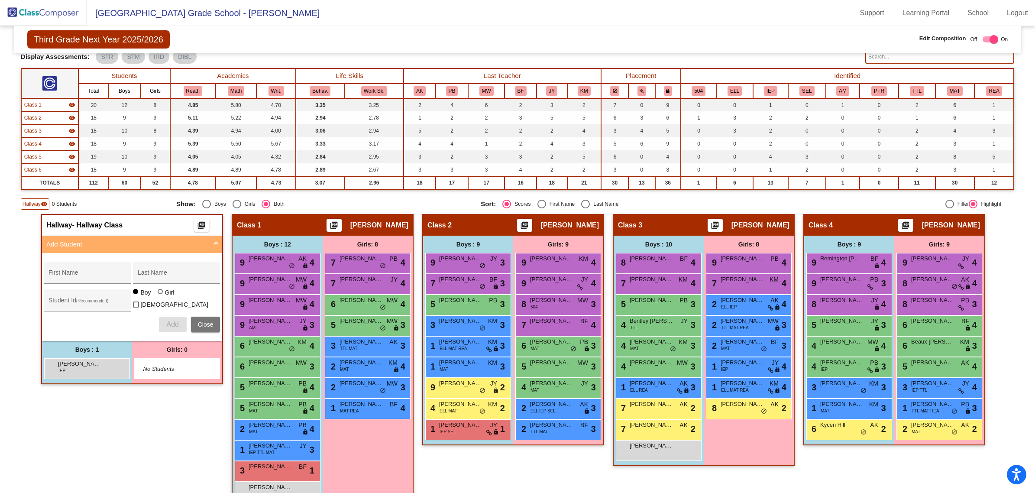
click at [34, 11] on img at bounding box center [43, 13] width 87 height 26
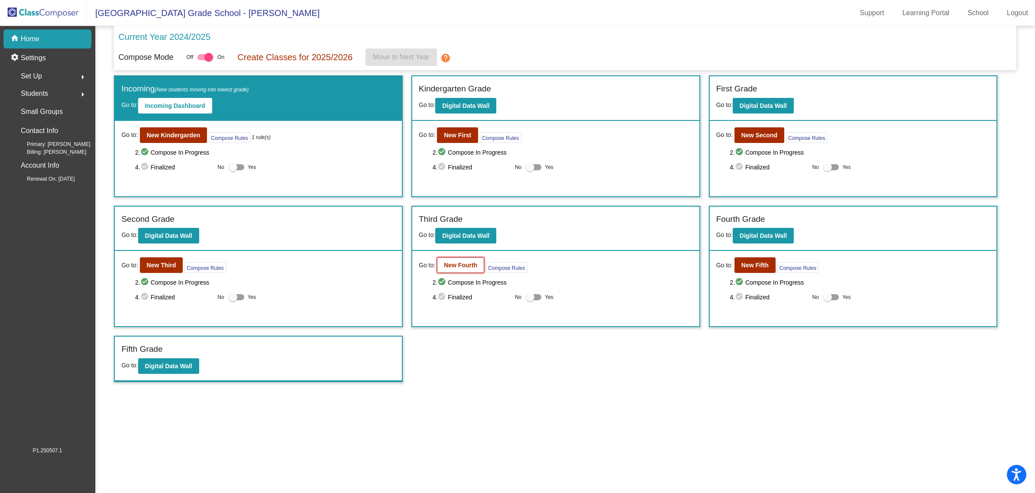
click at [462, 268] on button "New Fourth" at bounding box center [460, 265] width 47 height 16
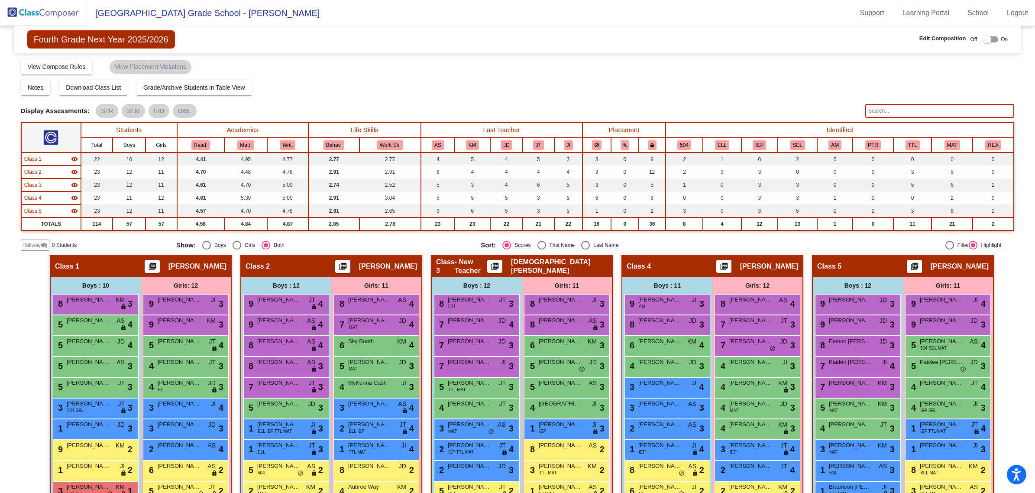
click at [27, 245] on span "Hallway" at bounding box center [32, 245] width 18 height 8
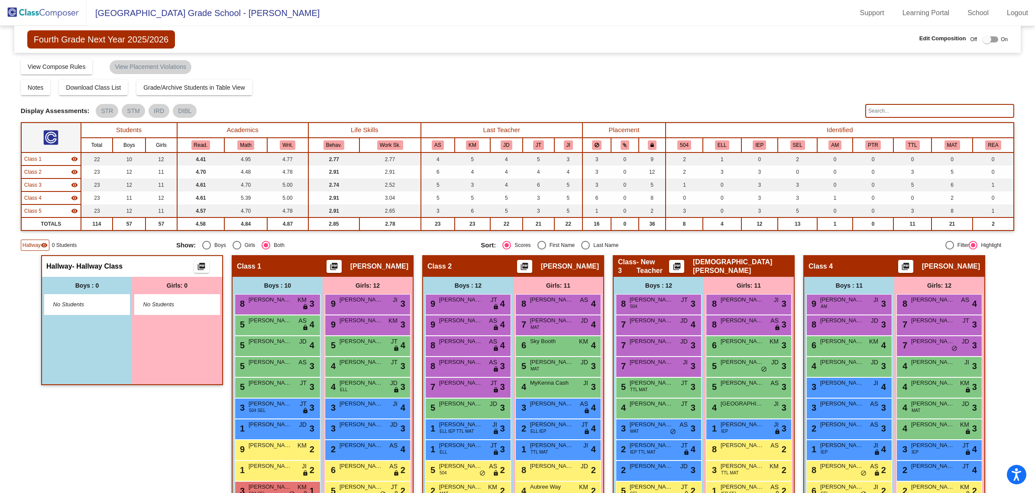
click at [987, 37] on div at bounding box center [991, 39] width 16 height 6
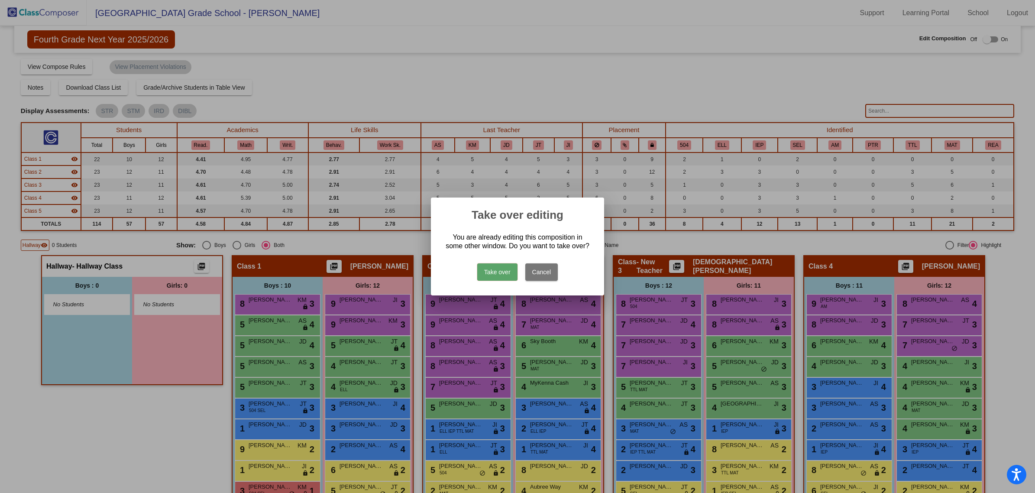
click at [497, 272] on button "Take over" at bounding box center [497, 271] width 40 height 17
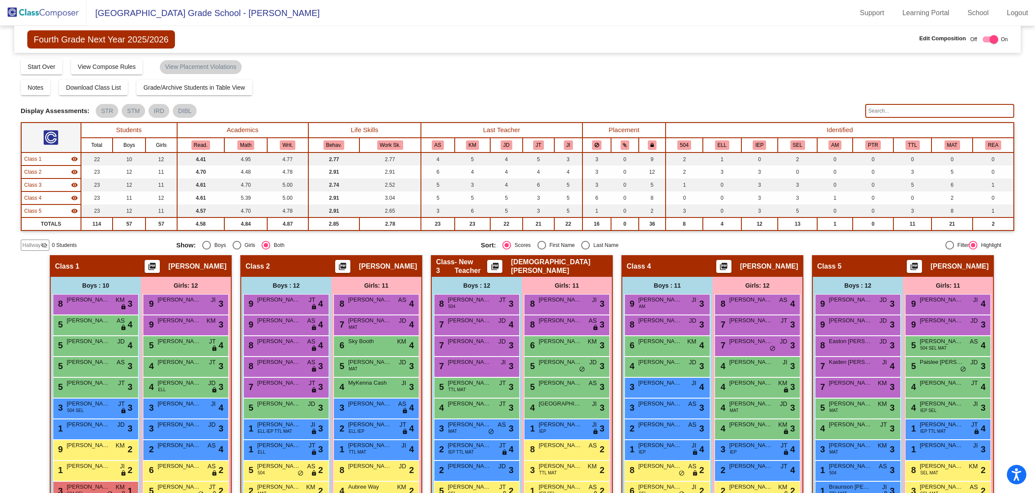
click at [35, 243] on span "Hallway" at bounding box center [32, 245] width 18 height 8
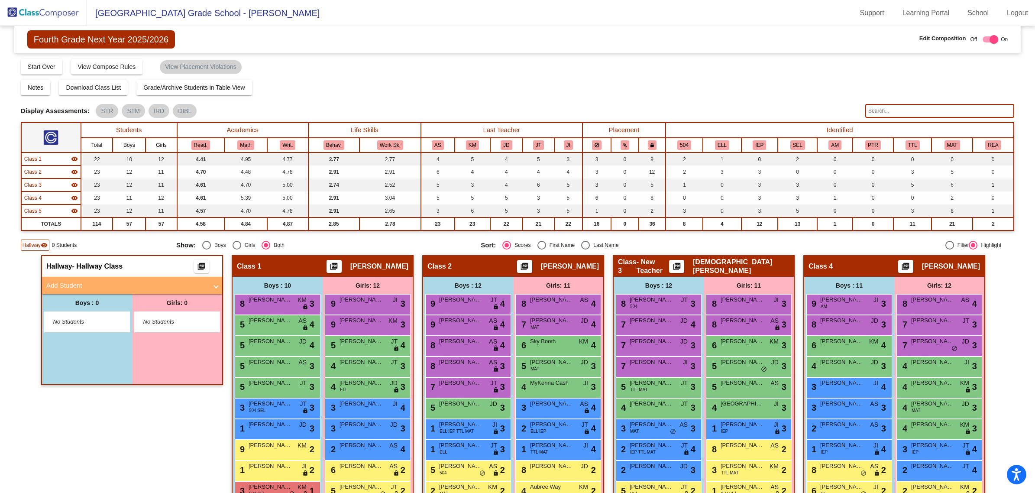
click at [84, 284] on mat-panel-title "Add Student" at bounding box center [126, 286] width 161 height 10
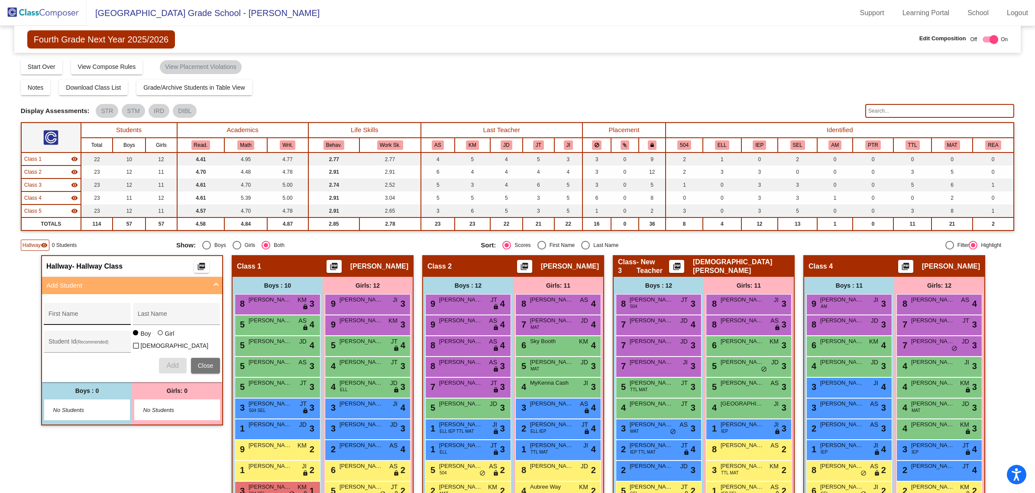
click at [102, 314] on input "First Name" at bounding box center [88, 317] width 78 height 7
type input "Karson"
type input "W"
type input "[PERSON_NAME]"
paste input "340000149"
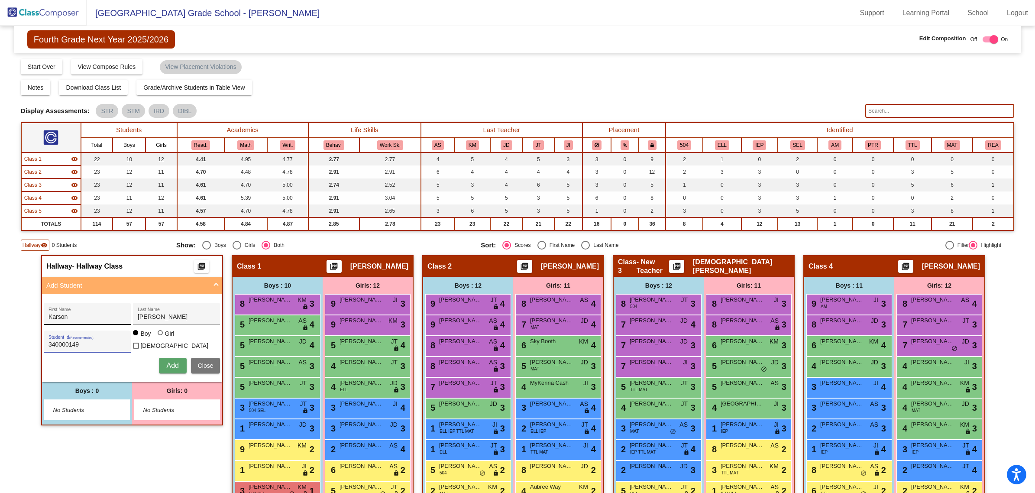
type input "340000149"
click at [170, 362] on span "Add" at bounding box center [172, 365] width 12 height 7
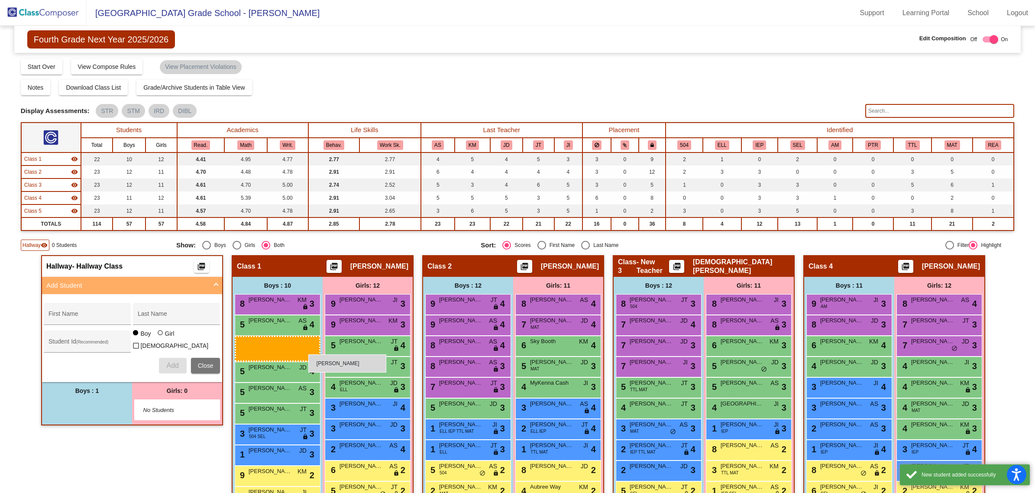
drag, startPoint x: 105, startPoint y: 405, endPoint x: 308, endPoint y: 354, distance: 209.7
